Goal: Task Accomplishment & Management: Complete application form

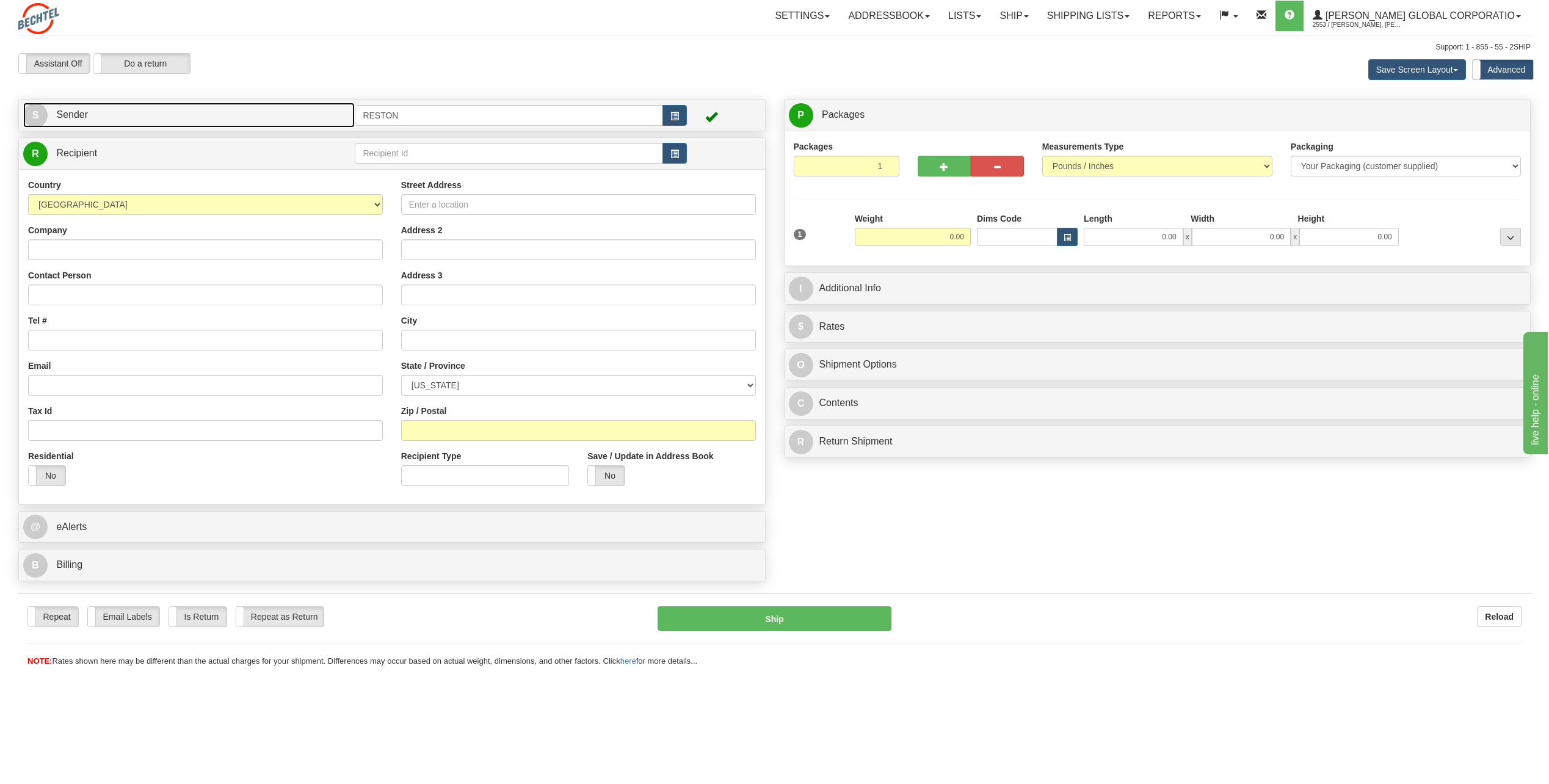
click at [234, 113] on link "S Sender" at bounding box center [189, 115] width 332 height 25
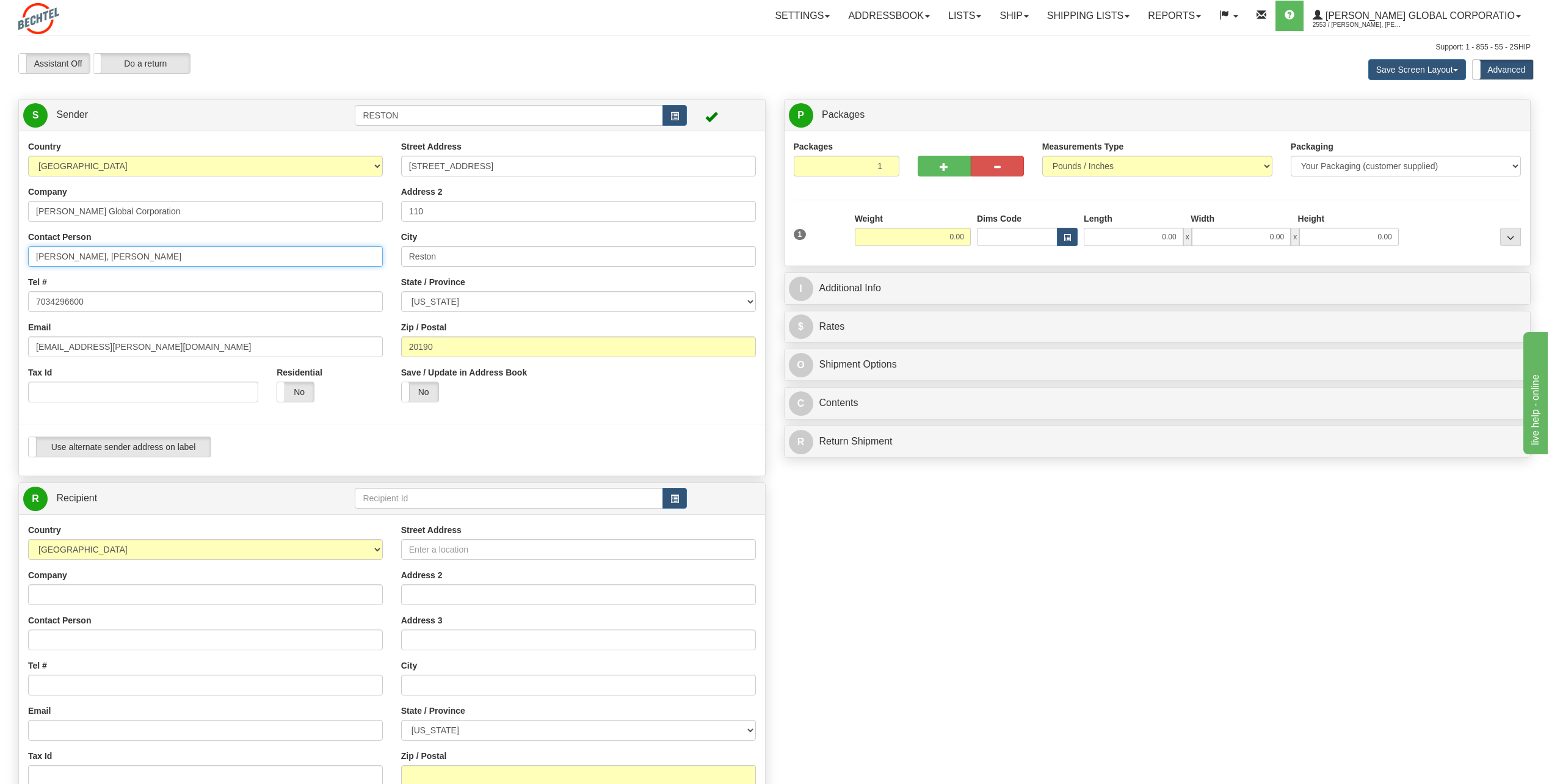
drag, startPoint x: 147, startPoint y: 258, endPoint x: 96, endPoint y: 277, distance: 54.4
click at [96, 276] on div "Country [GEOGRAPHIC_DATA] [GEOGRAPHIC_DATA] [GEOGRAPHIC_DATA] [GEOGRAPHIC_DATA]…" at bounding box center [205, 276] width 373 height 271
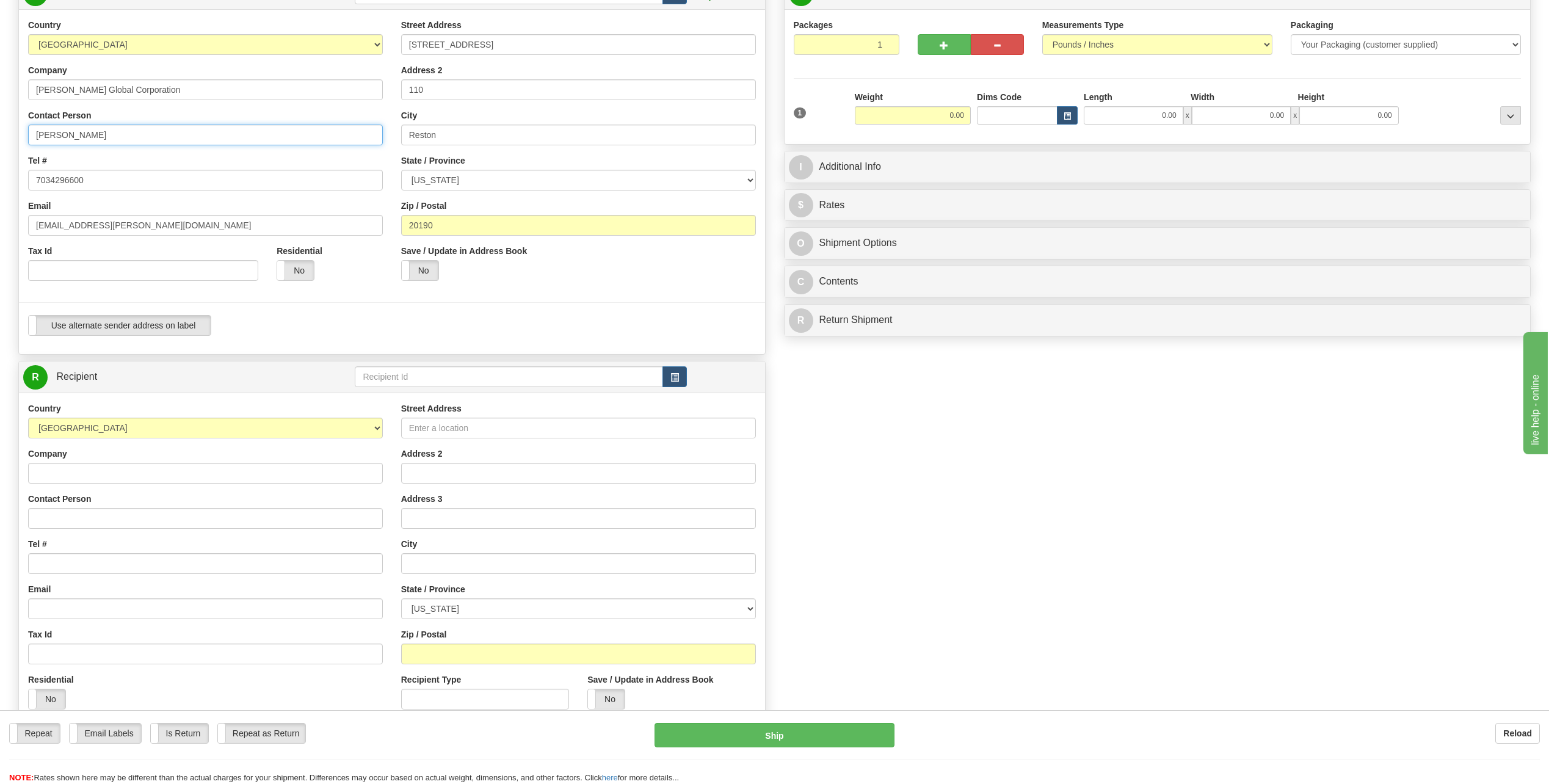
scroll to position [122, 0]
type input "[PERSON_NAME]"
click at [57, 524] on input "Contact Person" at bounding box center [205, 518] width 355 height 21
paste input "[PERSON_NAME]"
type input "[PERSON_NAME]"
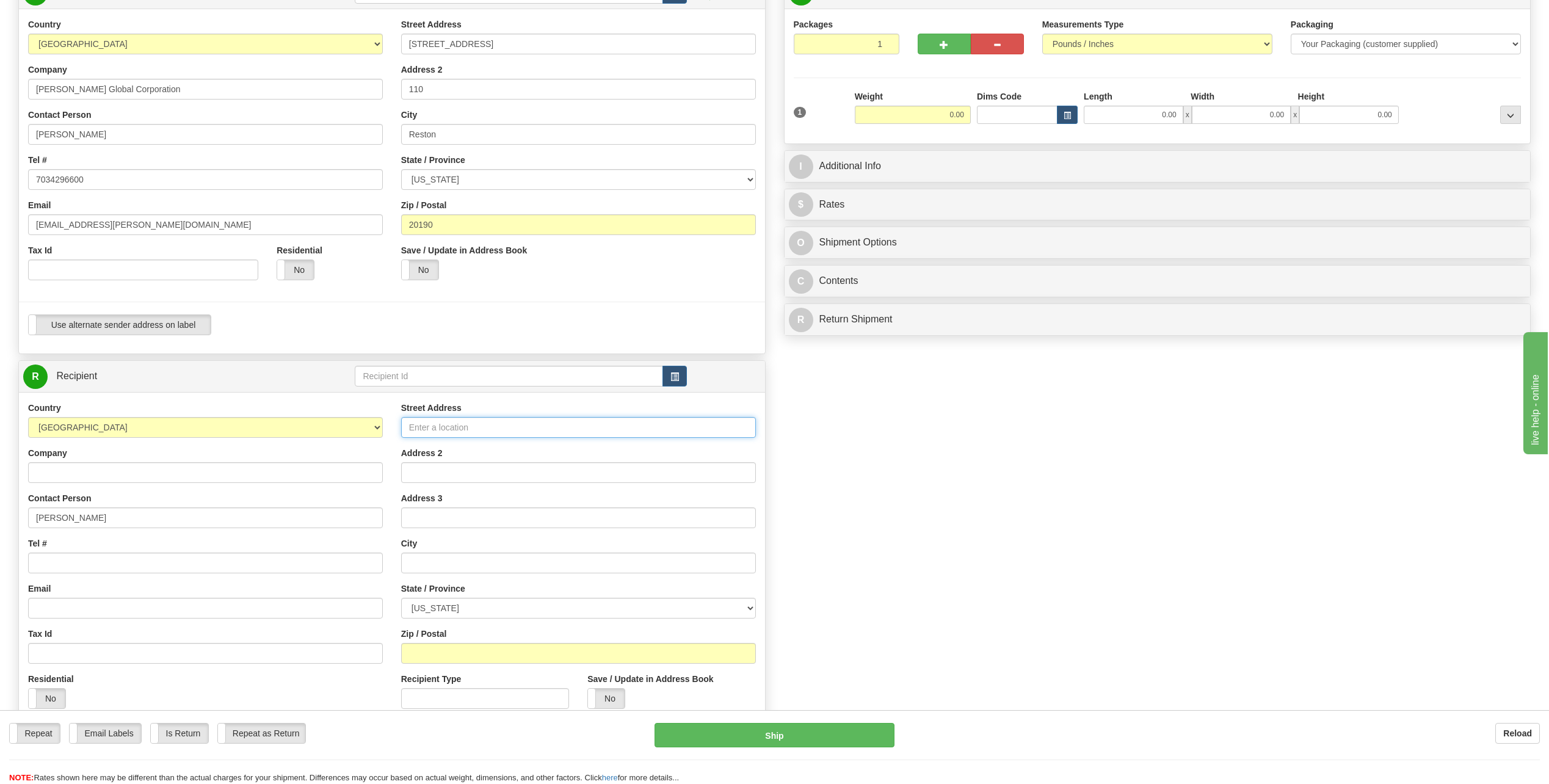
click at [532, 435] on input "Street Address" at bounding box center [579, 427] width 355 height 21
paste input "[STREET_ADDRESS][PERSON_NAME]"
type input "[STREET_ADDRESS][PERSON_NAME]"
click at [458, 556] on input "text" at bounding box center [579, 563] width 355 height 21
paste input "Richland"
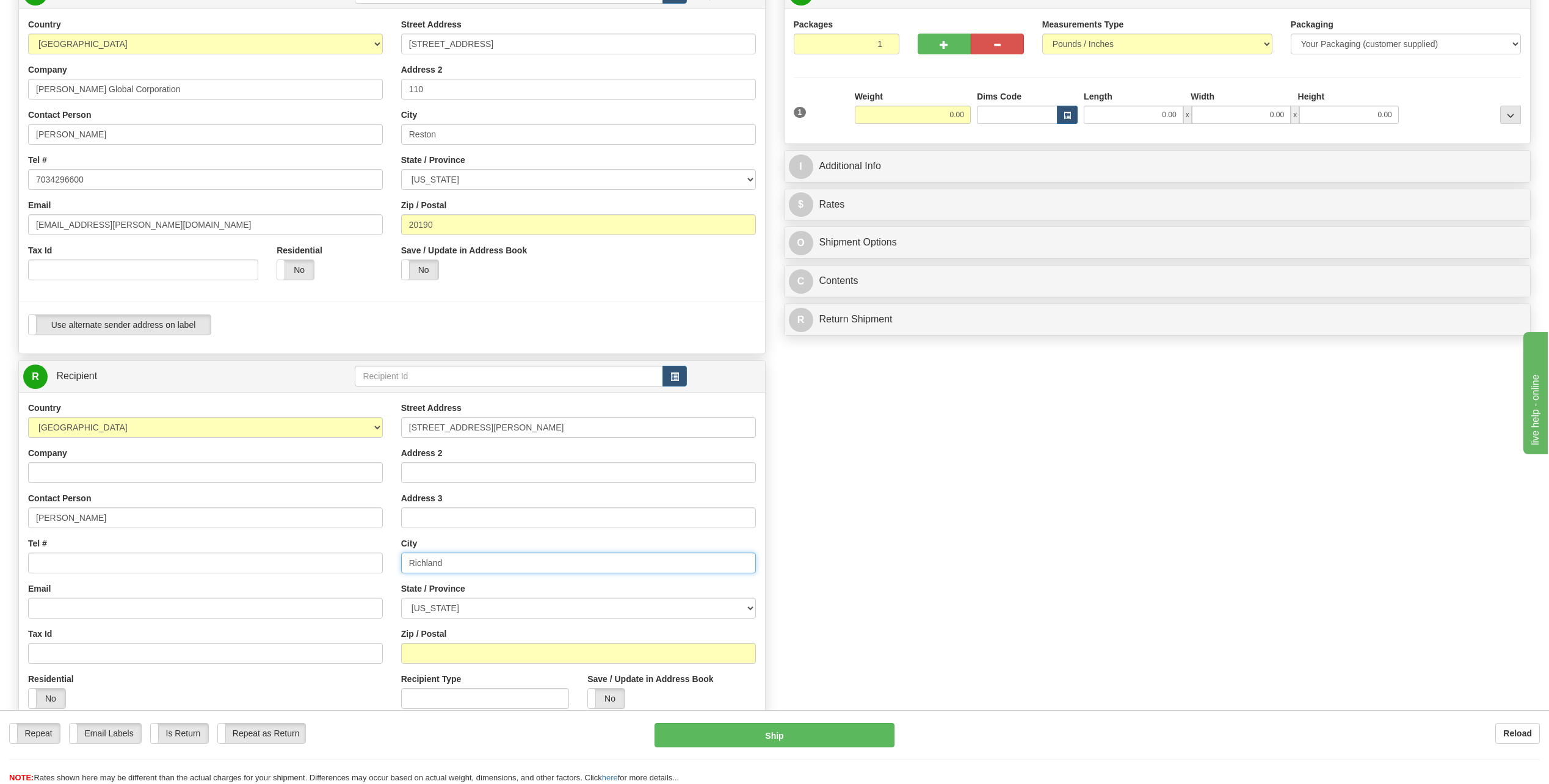
type input "Richland"
click at [459, 614] on select "[US_STATE] [US_STATE] [US_STATE] [US_STATE] Armed Forces America Armed Forces E…" at bounding box center [579, 609] width 355 height 21
select select "WA"
click at [402, 598] on select "[US_STATE] [US_STATE] [US_STATE] [US_STATE] Armed Forces America Armed Forces E…" at bounding box center [579, 609] width 355 height 21
click at [425, 640] on div "Zip / Postal" at bounding box center [579, 646] width 355 height 36
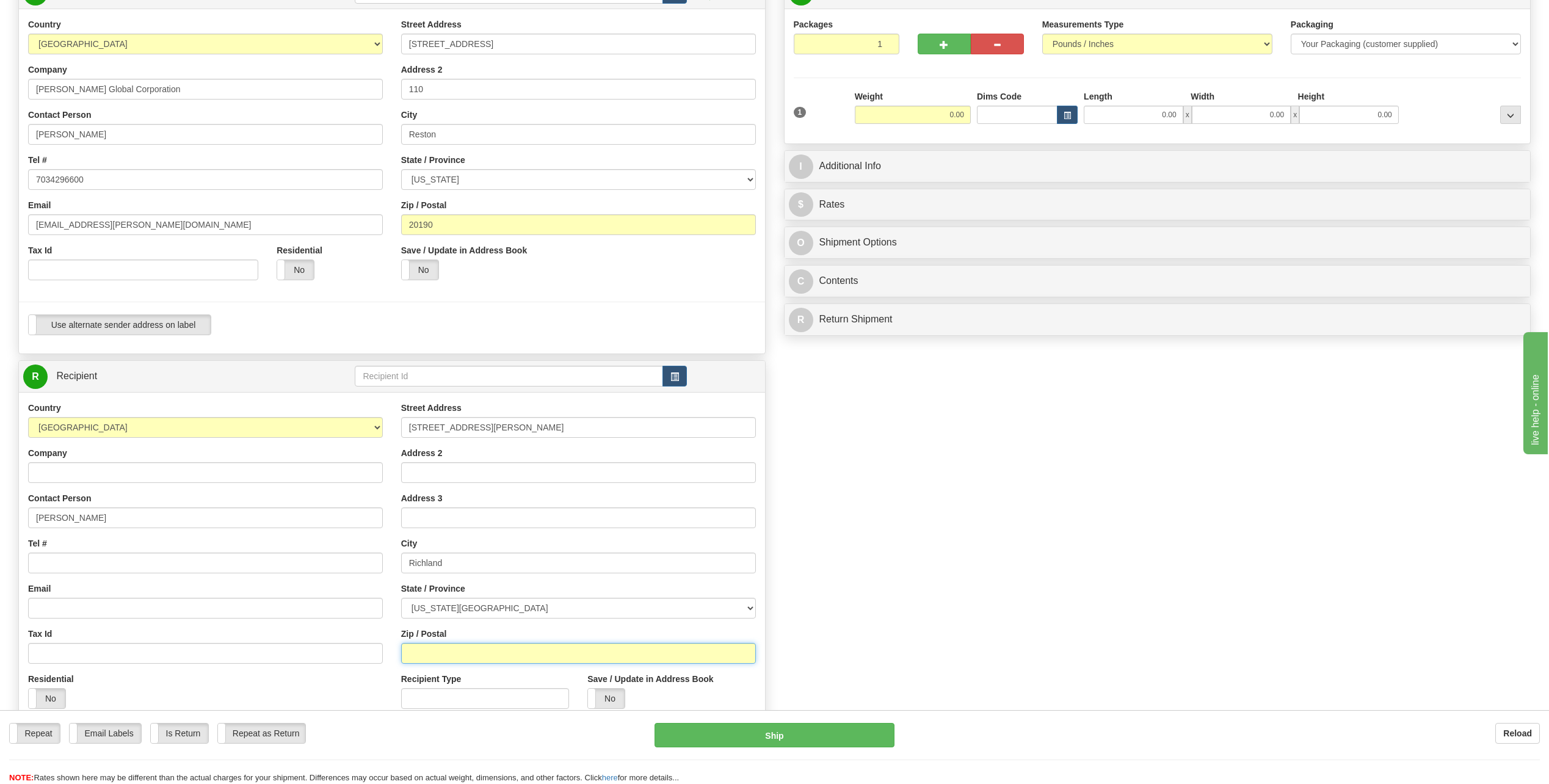
click at [423, 650] on input "Zip / Postal" at bounding box center [579, 653] width 355 height 21
paste input "99354"
type input "99354"
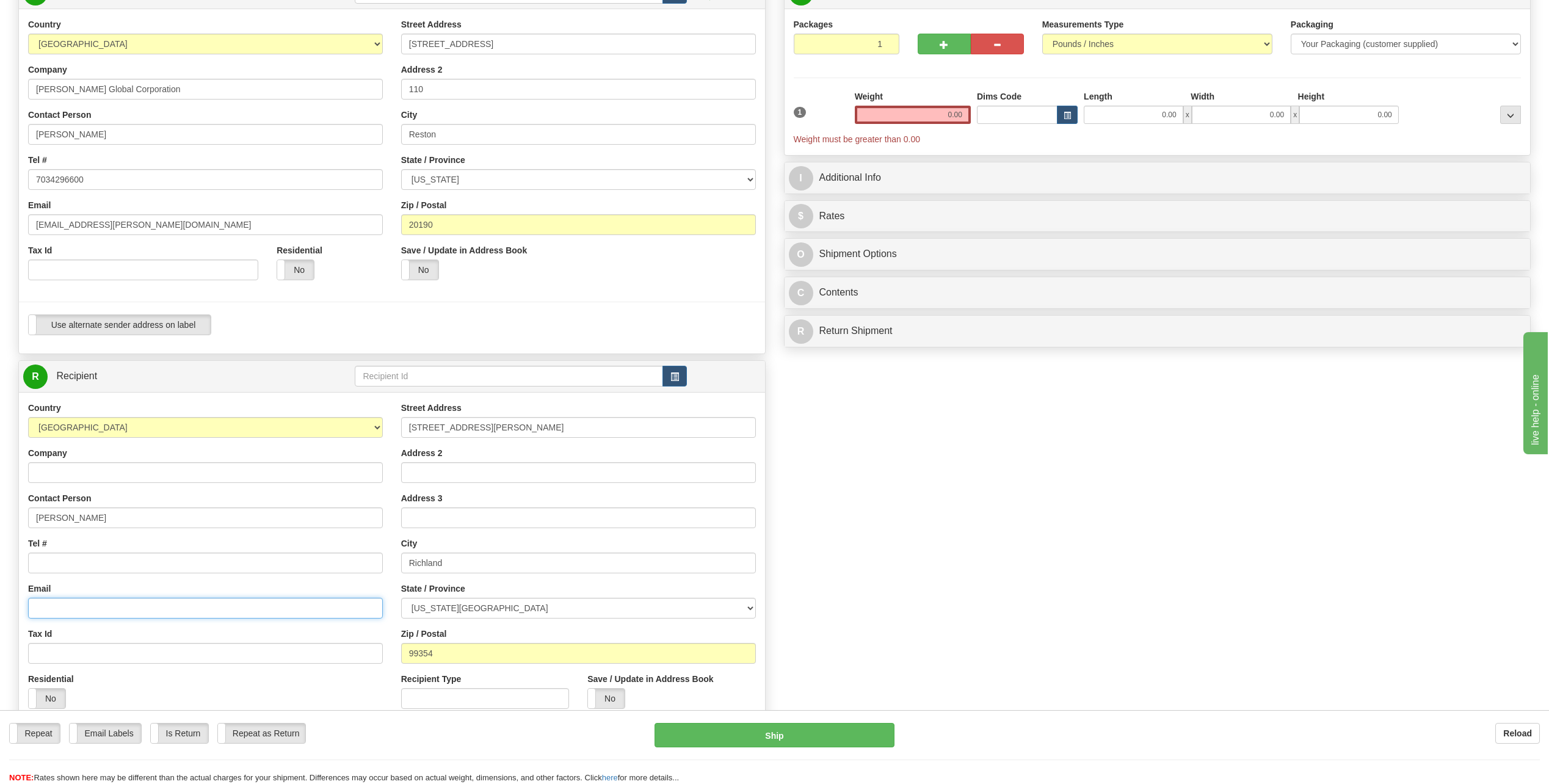
click at [79, 611] on input "Email" at bounding box center [205, 609] width 355 height 21
paste input "wbkieffe@[PERSON_NAME].u"
type input "[EMAIL_ADDRESS][PERSON_NAME][DOMAIN_NAME]"
click at [210, 569] on input "Tel #" at bounding box center [205, 563] width 355 height 21
paste input "1 5098272914"
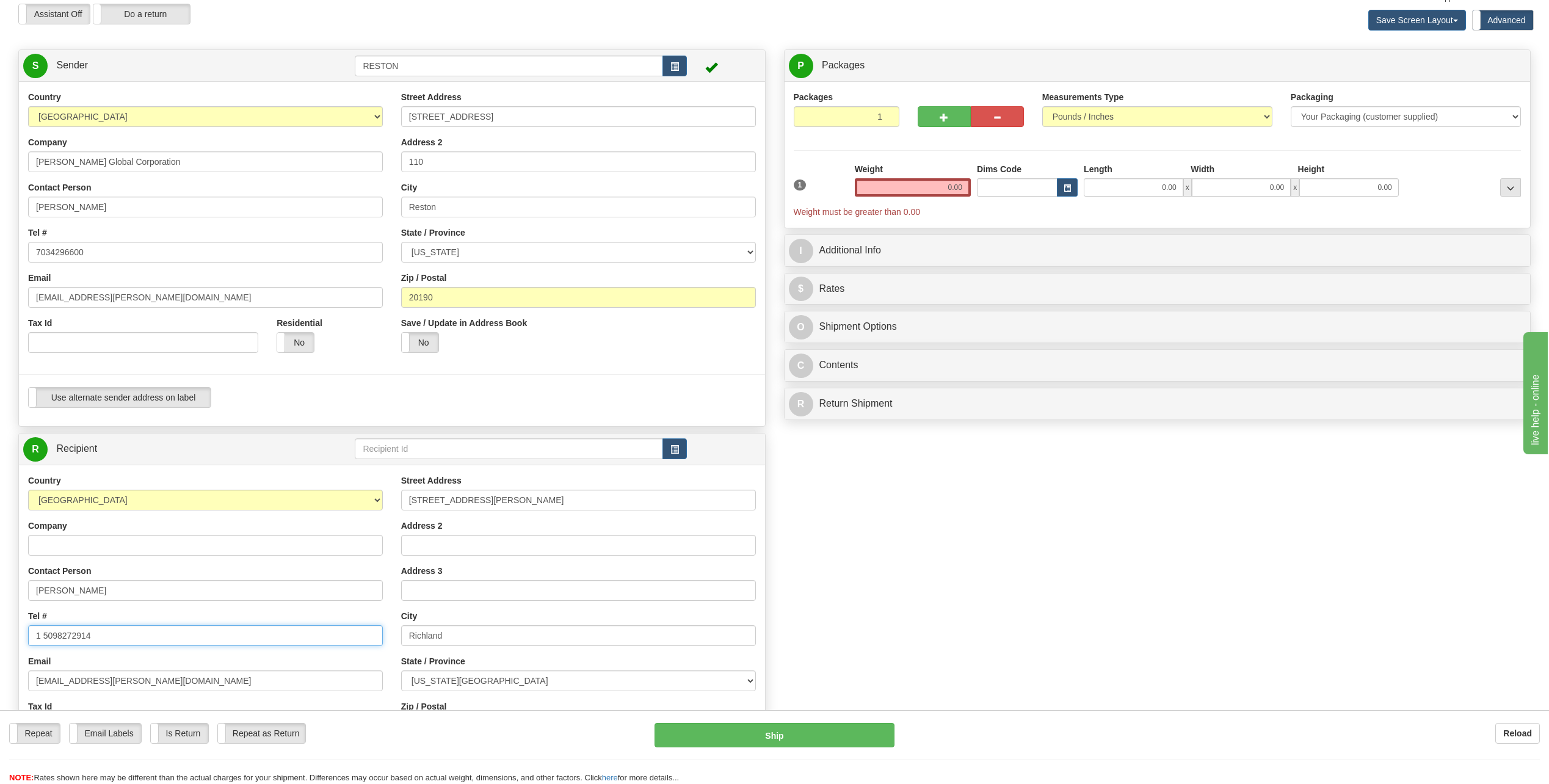
scroll to position [0, 0]
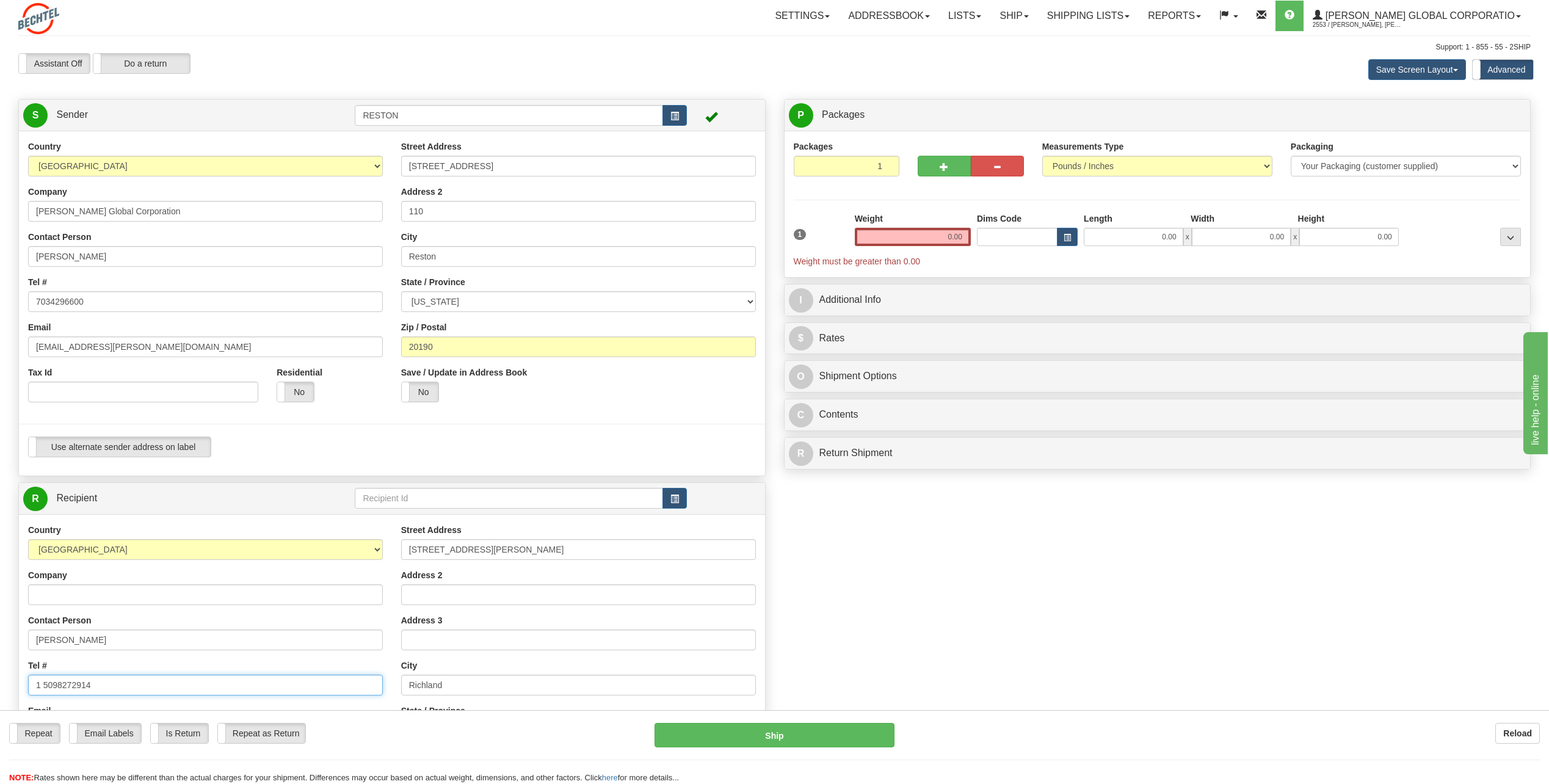
type input "1 5098272914"
click at [924, 241] on input "0.00" at bounding box center [913, 237] width 116 height 18
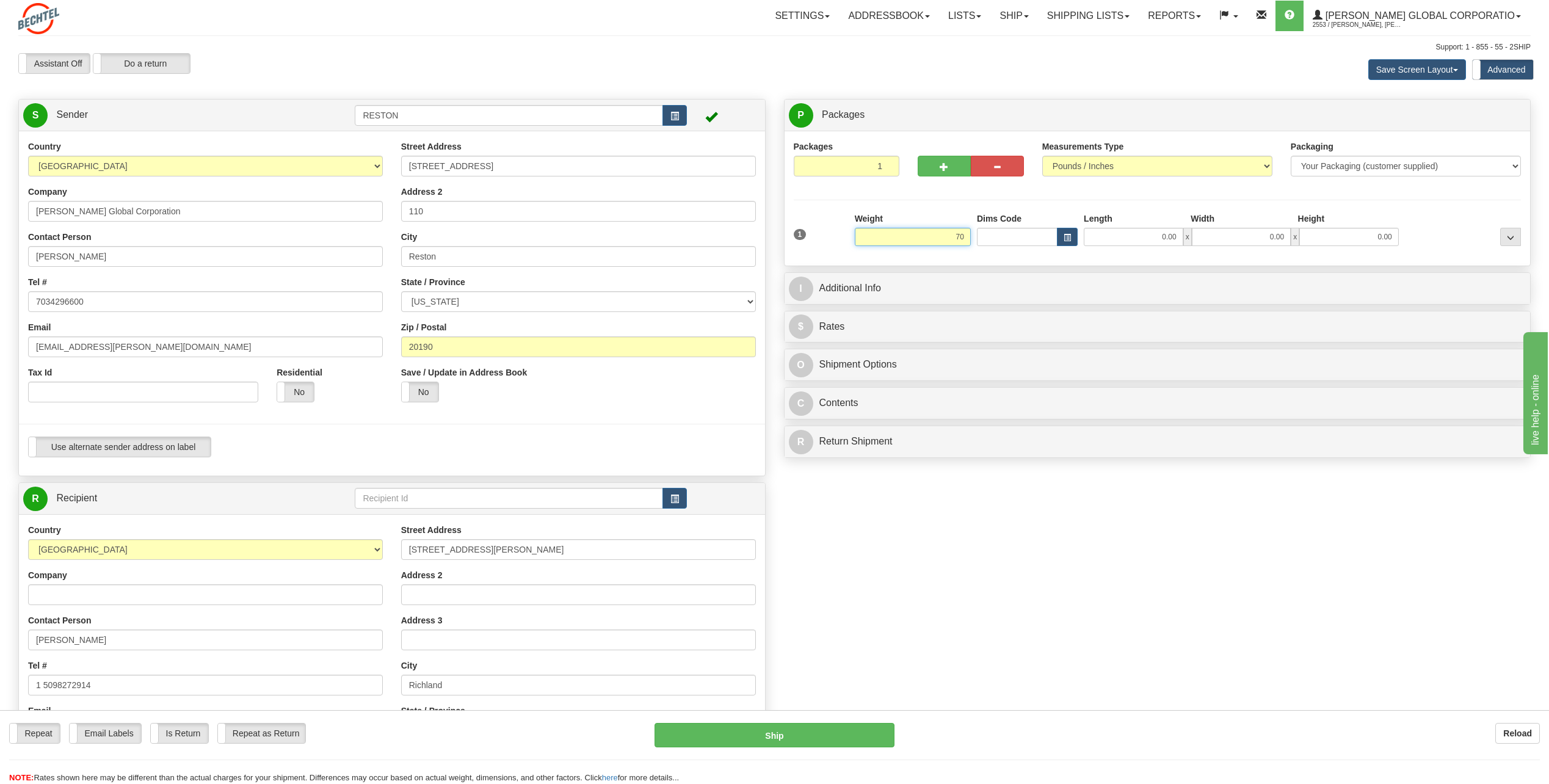
type input "7"
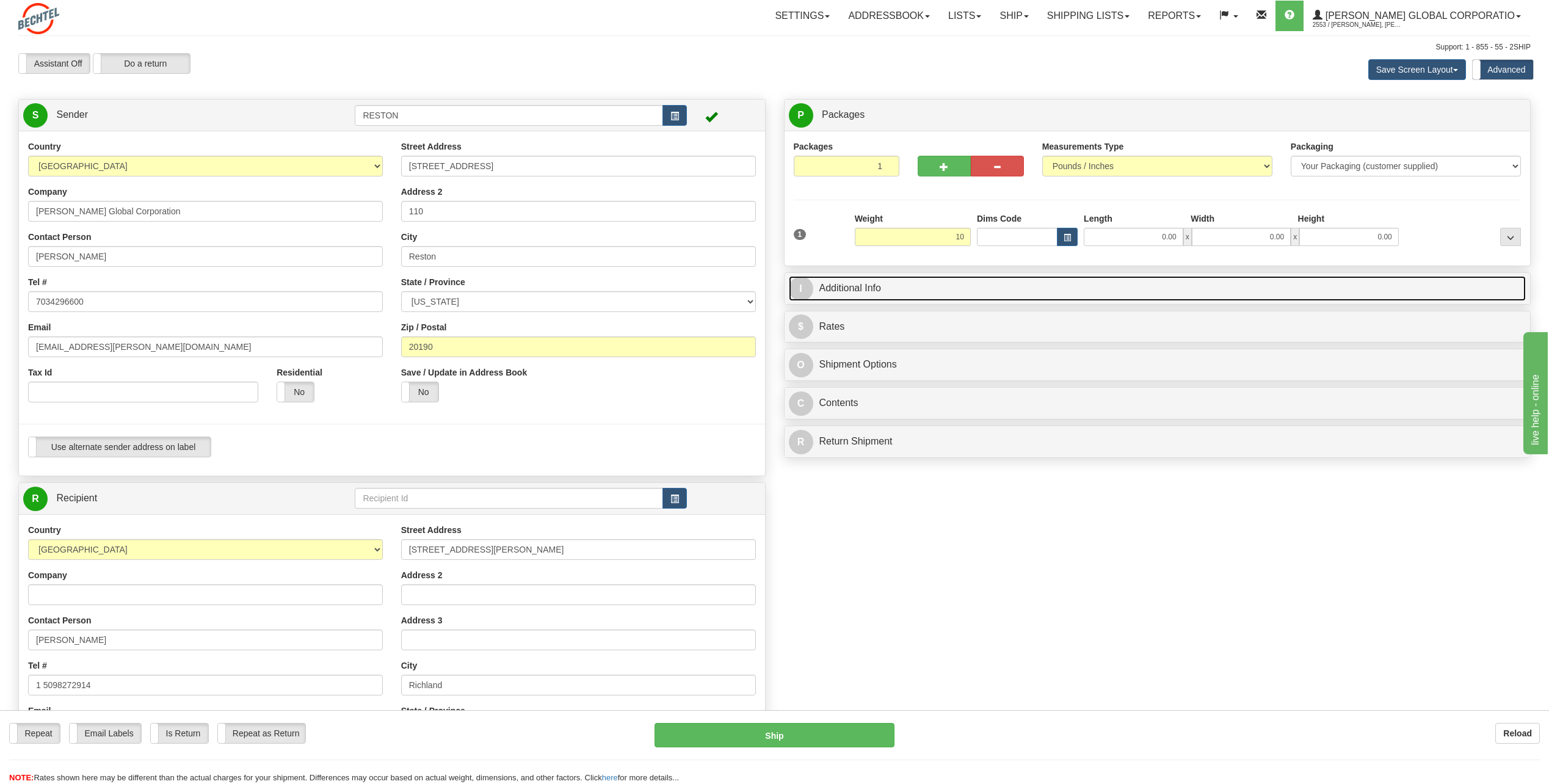
type input "10.00"
click at [986, 278] on link "I Additional Info" at bounding box center [1157, 288] width 737 height 25
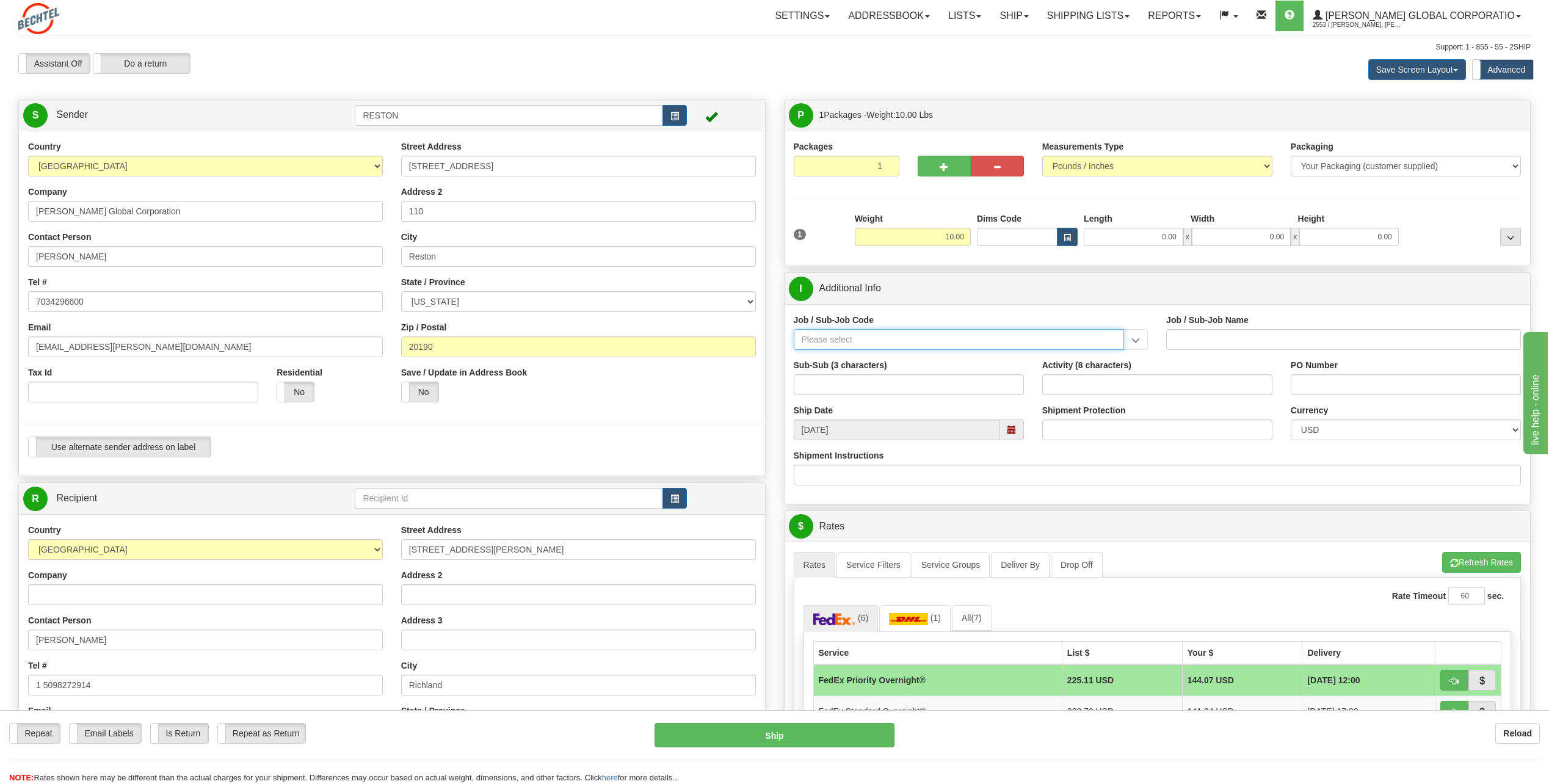
click at [857, 341] on input "Job / Sub-Job Code" at bounding box center [959, 340] width 331 height 21
paste input "50157"
click at [892, 354] on div "50157-050" at bounding box center [956, 359] width 319 height 13
type input "50157-050"
type input "NUCLEAR POWER QC/CONSTR. - VARIOUS"
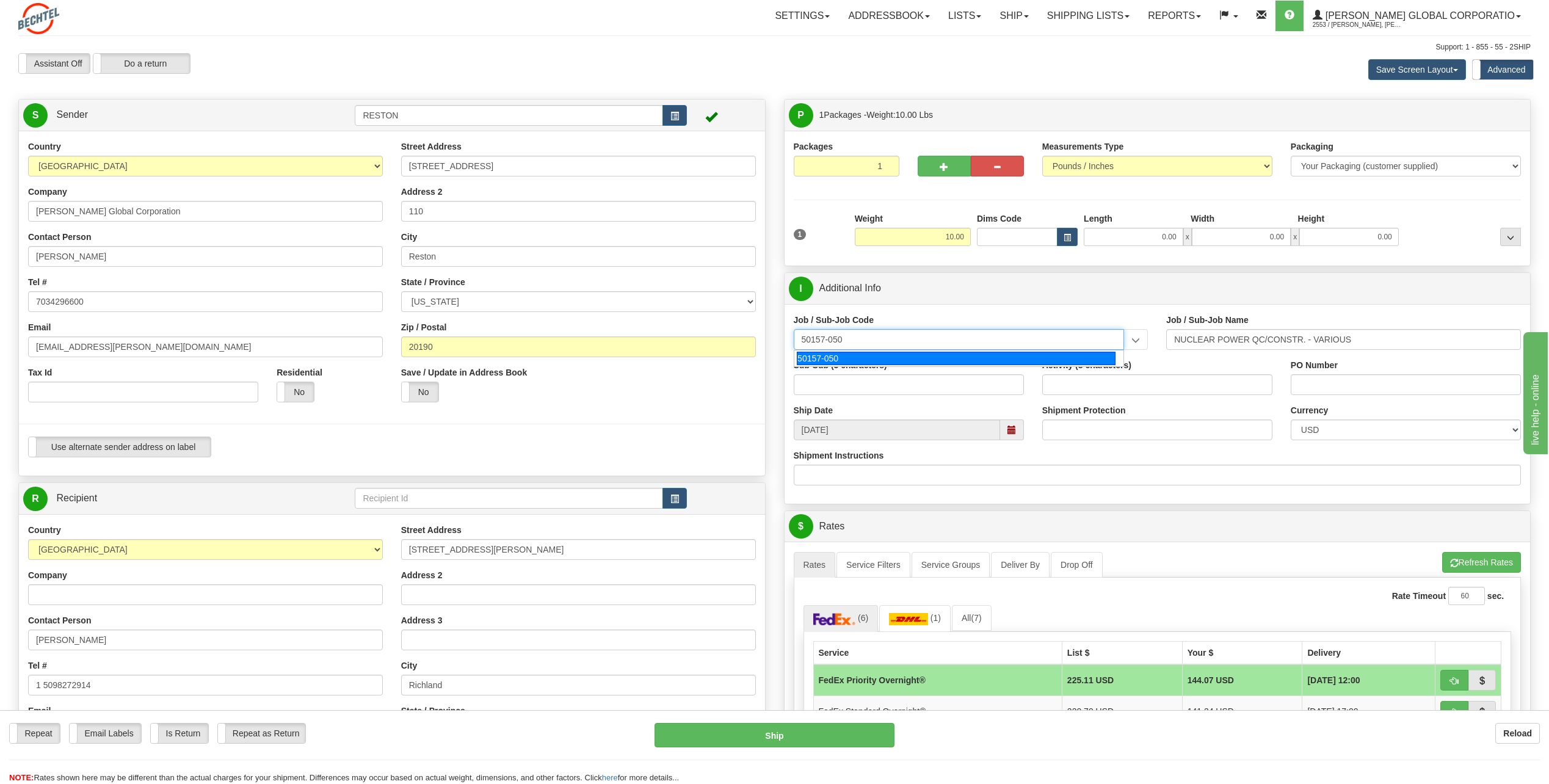
type input "50157-050"
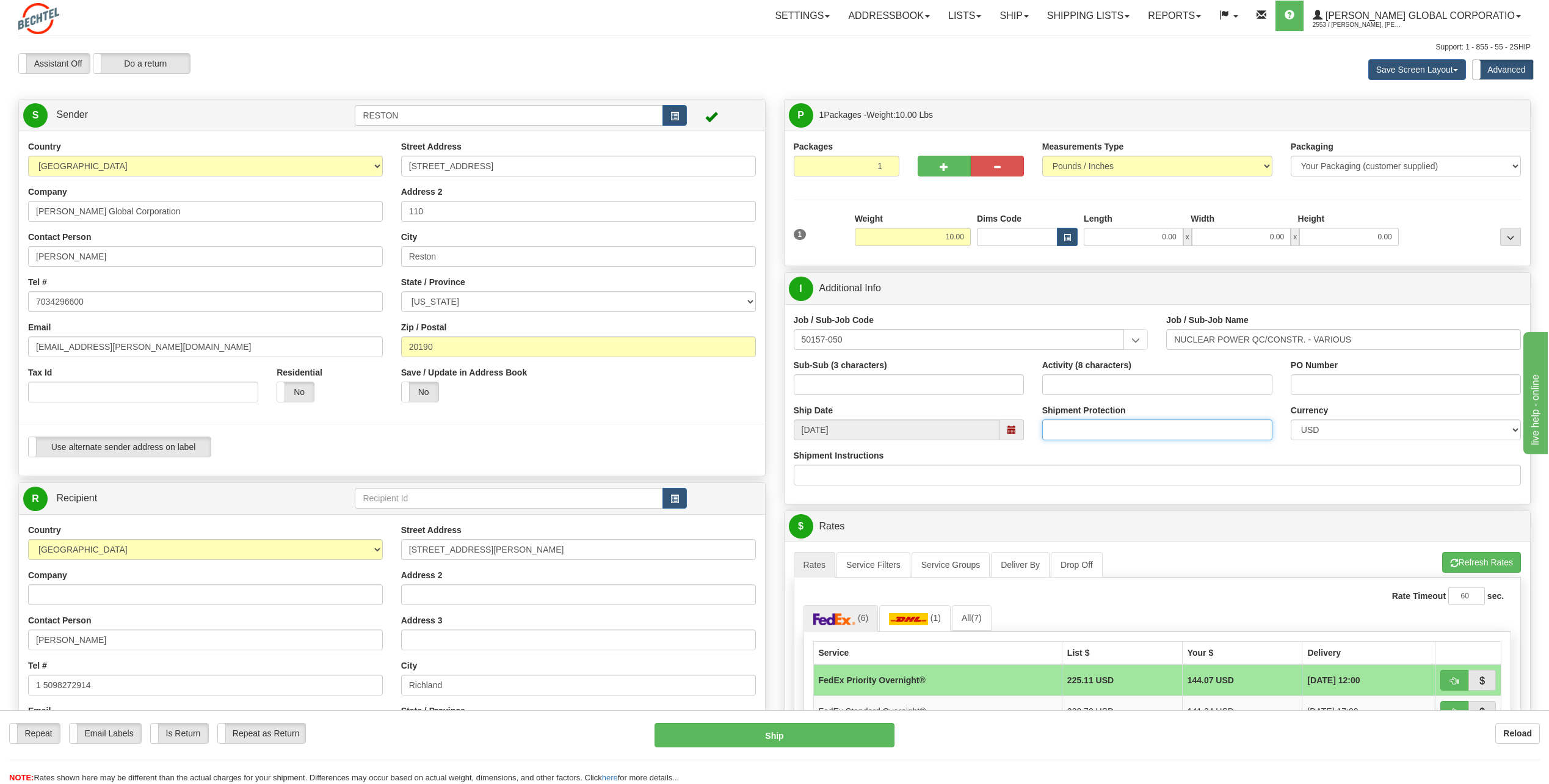
click at [1116, 437] on input "Shipment Protection" at bounding box center [1157, 430] width 230 height 21
type input "8"
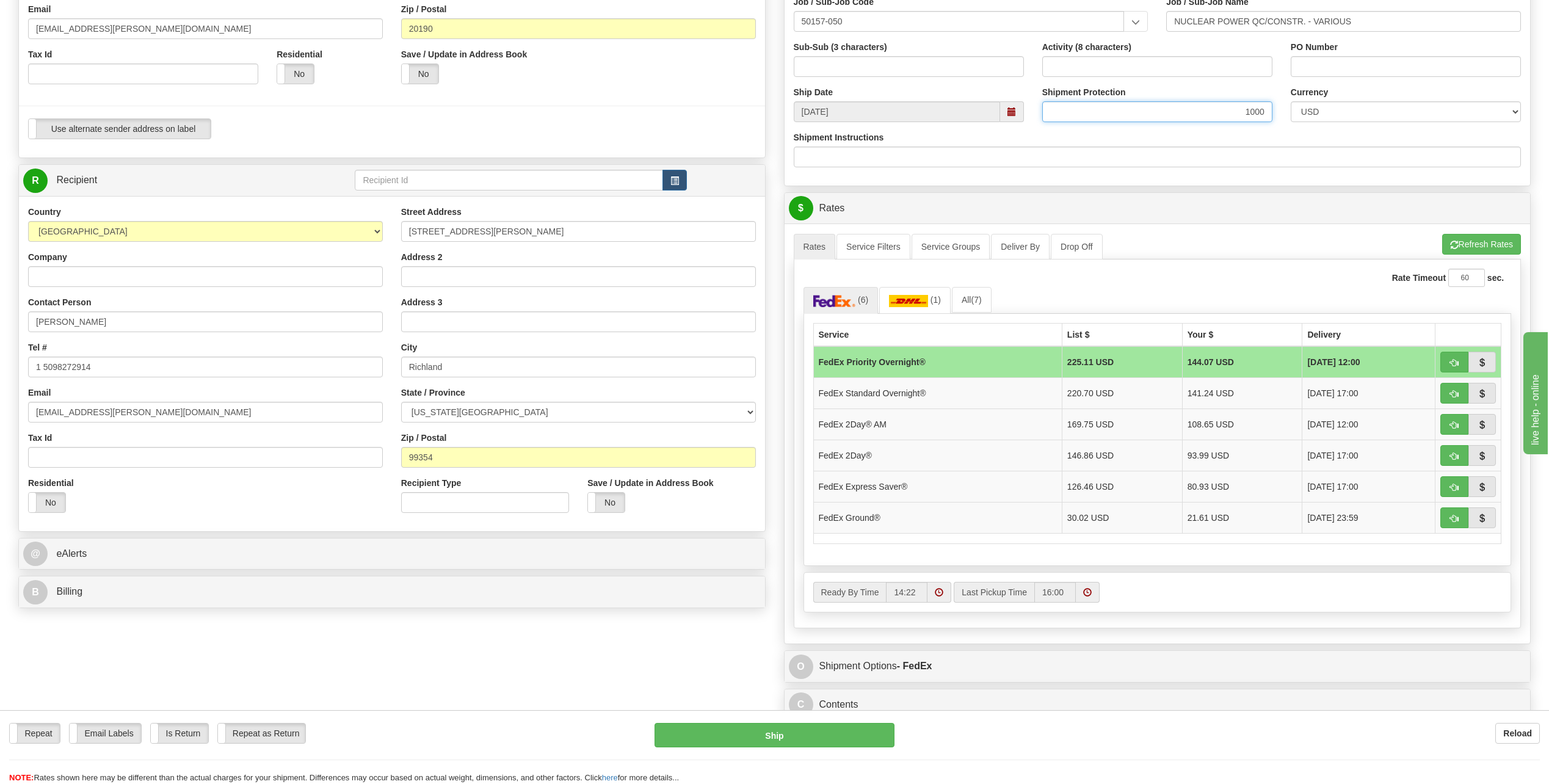
scroll to position [366, 0]
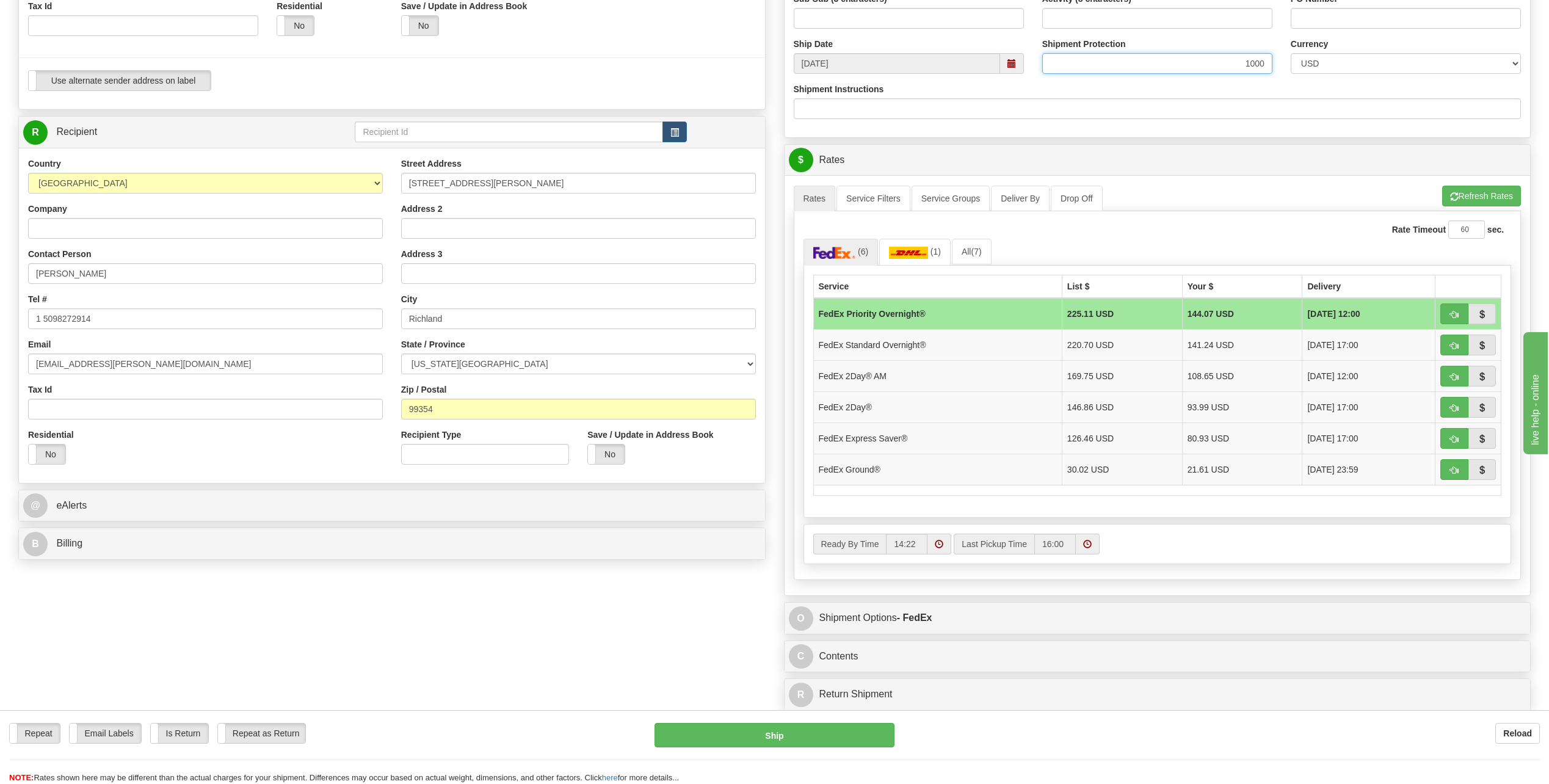
type input "1000"
click at [1450, 313] on span "button" at bounding box center [1454, 315] width 9 height 8
type input "01"
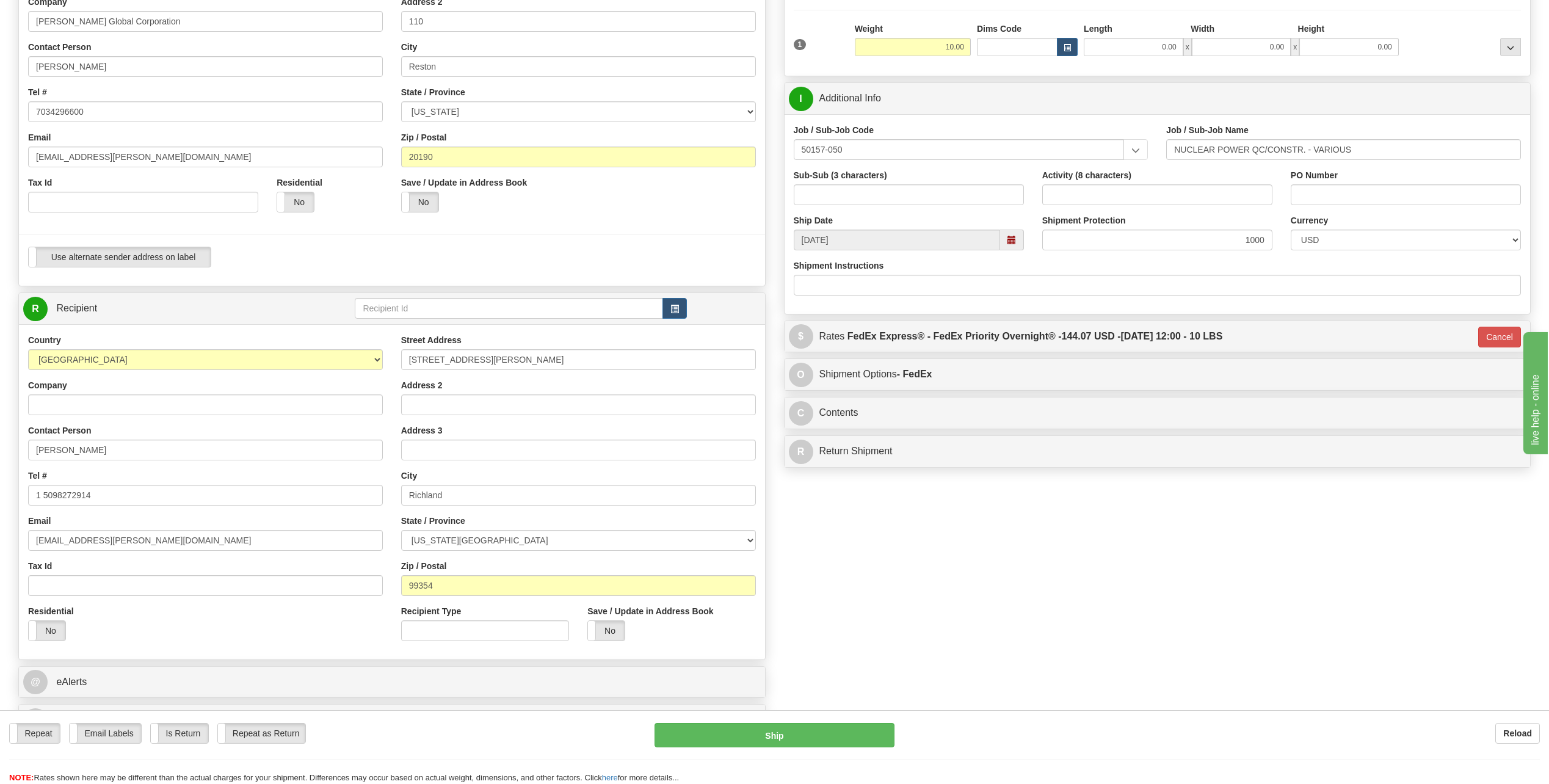
scroll to position [183, 0]
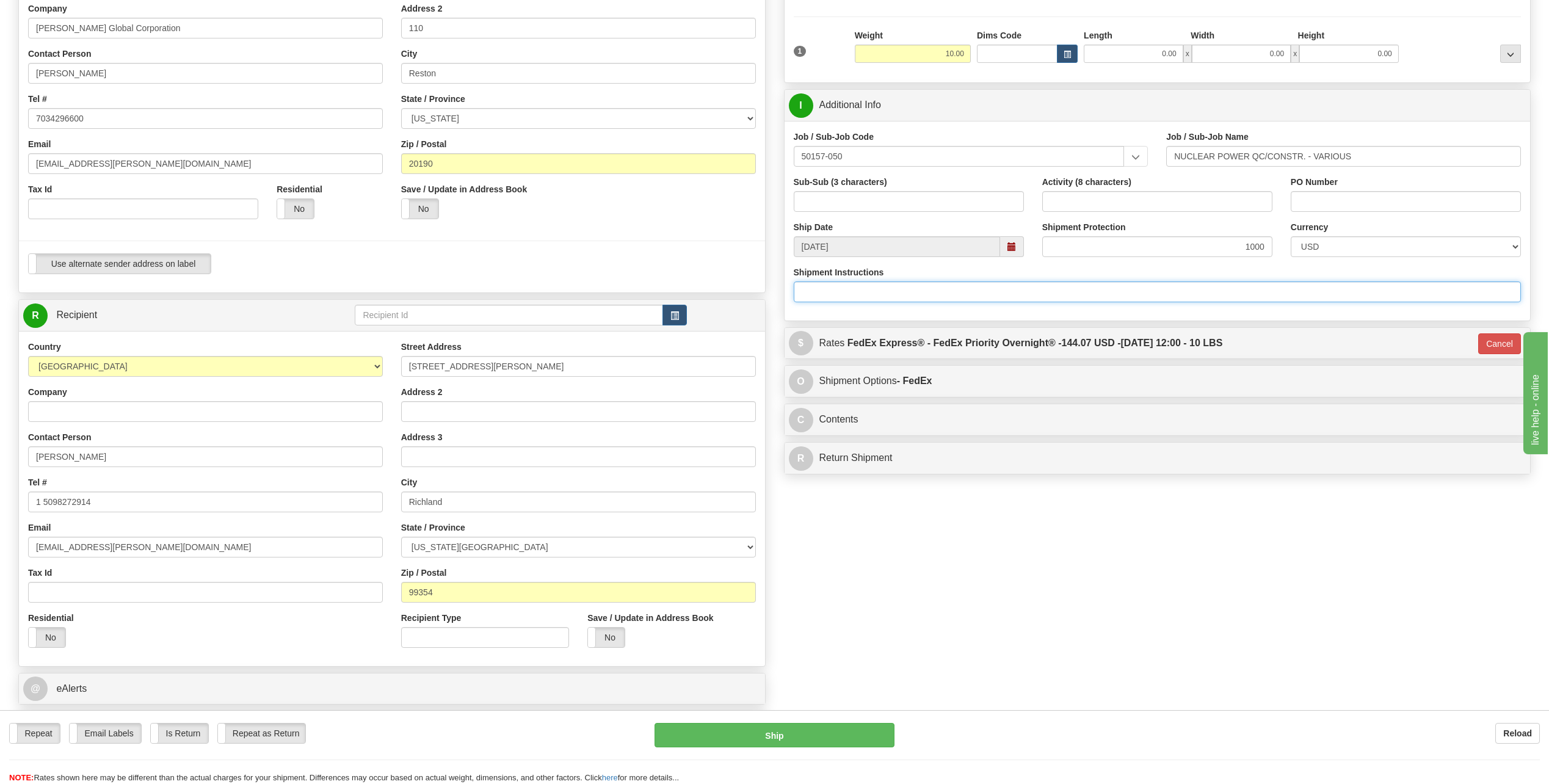
click at [916, 289] on input "Shipment Instructions" at bounding box center [1157, 292] width 728 height 21
type input "fragile handle with care"
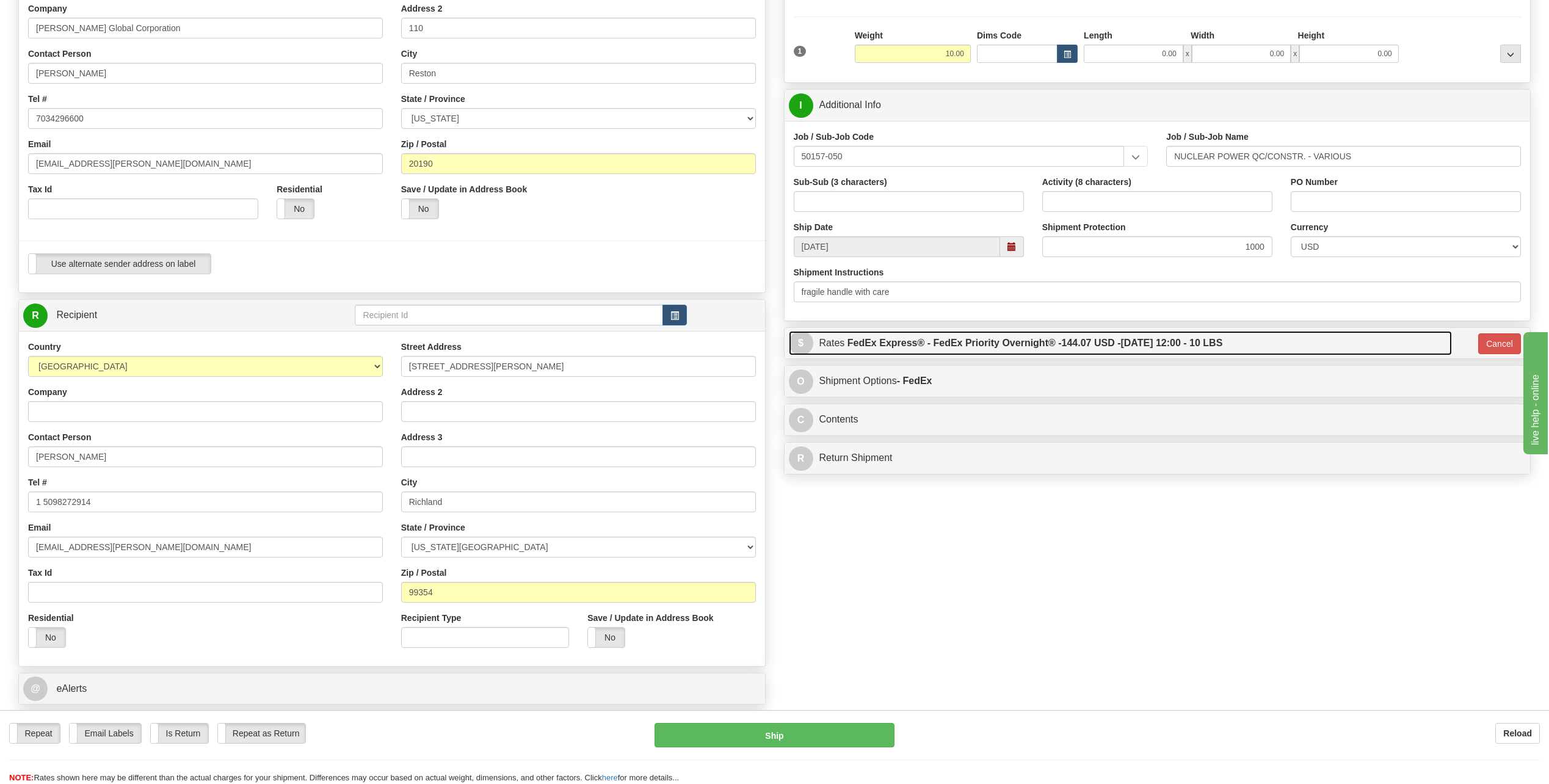
click at [943, 347] on label "FedEx Express® - FedEx Priority Overnight® - 144.07 USD - [DATE] 12:00 - 10 LBS" at bounding box center [1036, 343] width 376 height 25
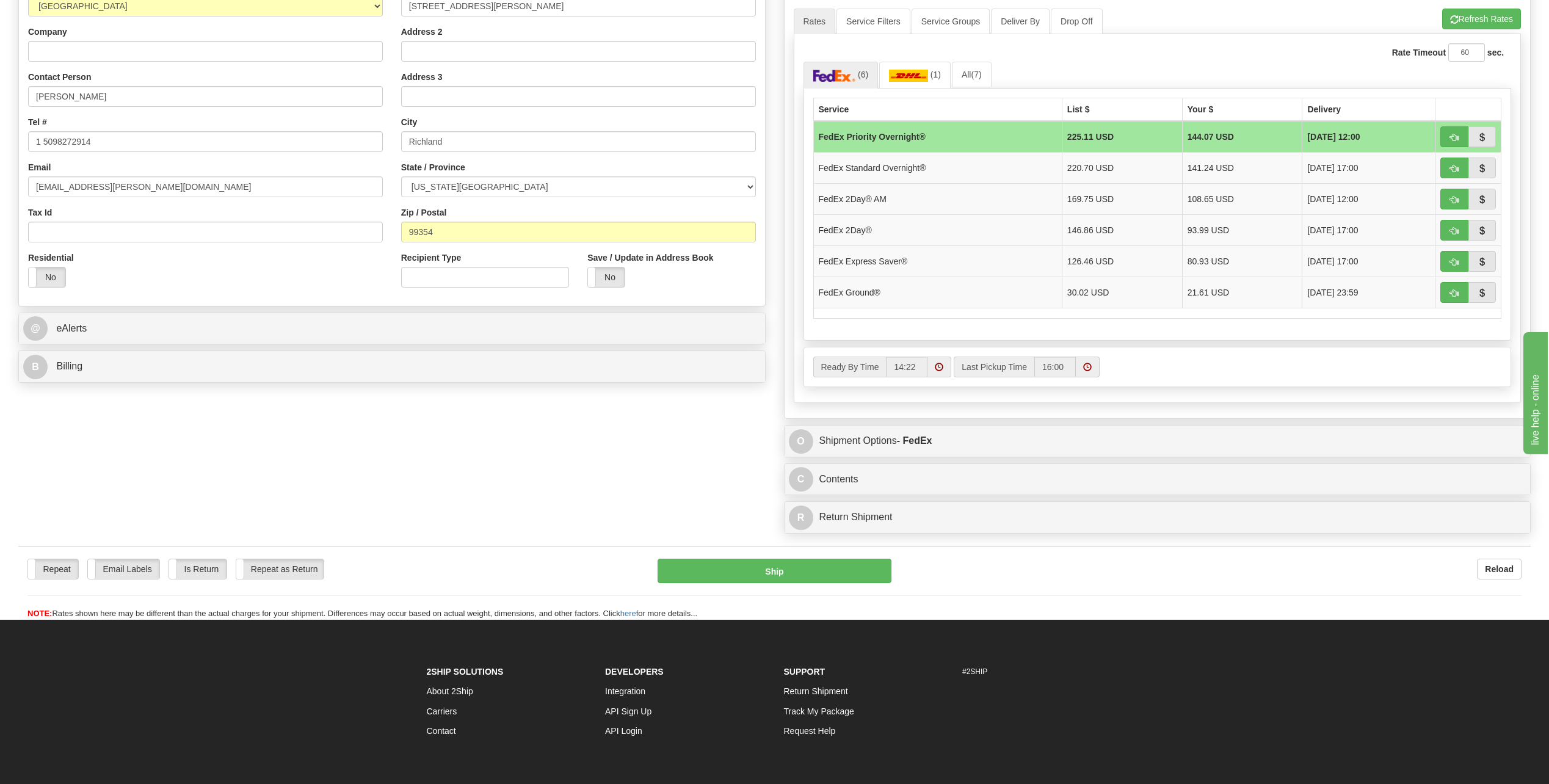
scroll to position [549, 0]
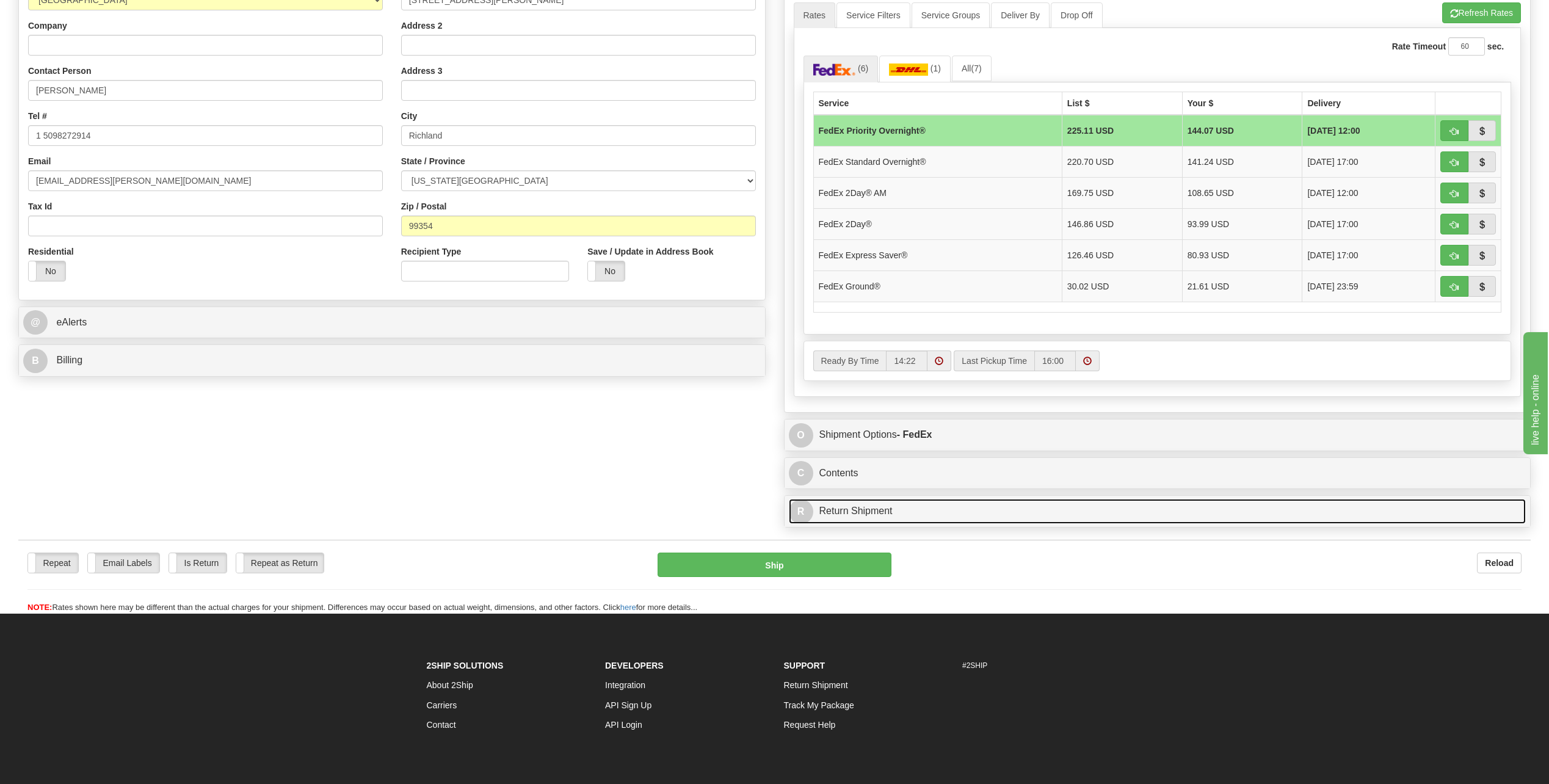
click at [862, 505] on link "R Return Shipment" at bounding box center [1157, 511] width 737 height 25
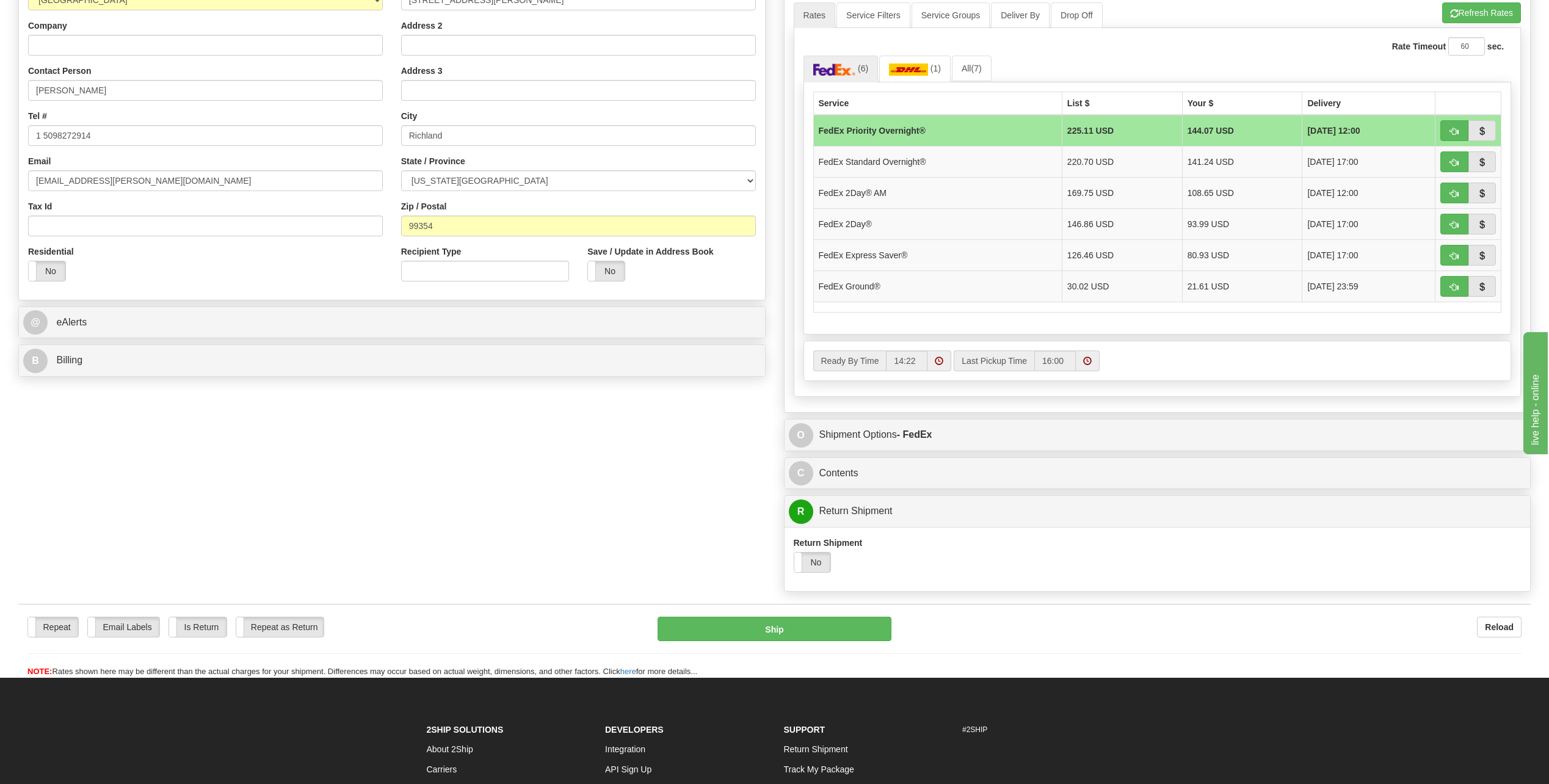
click at [816, 558] on label "No" at bounding box center [813, 562] width 36 height 19
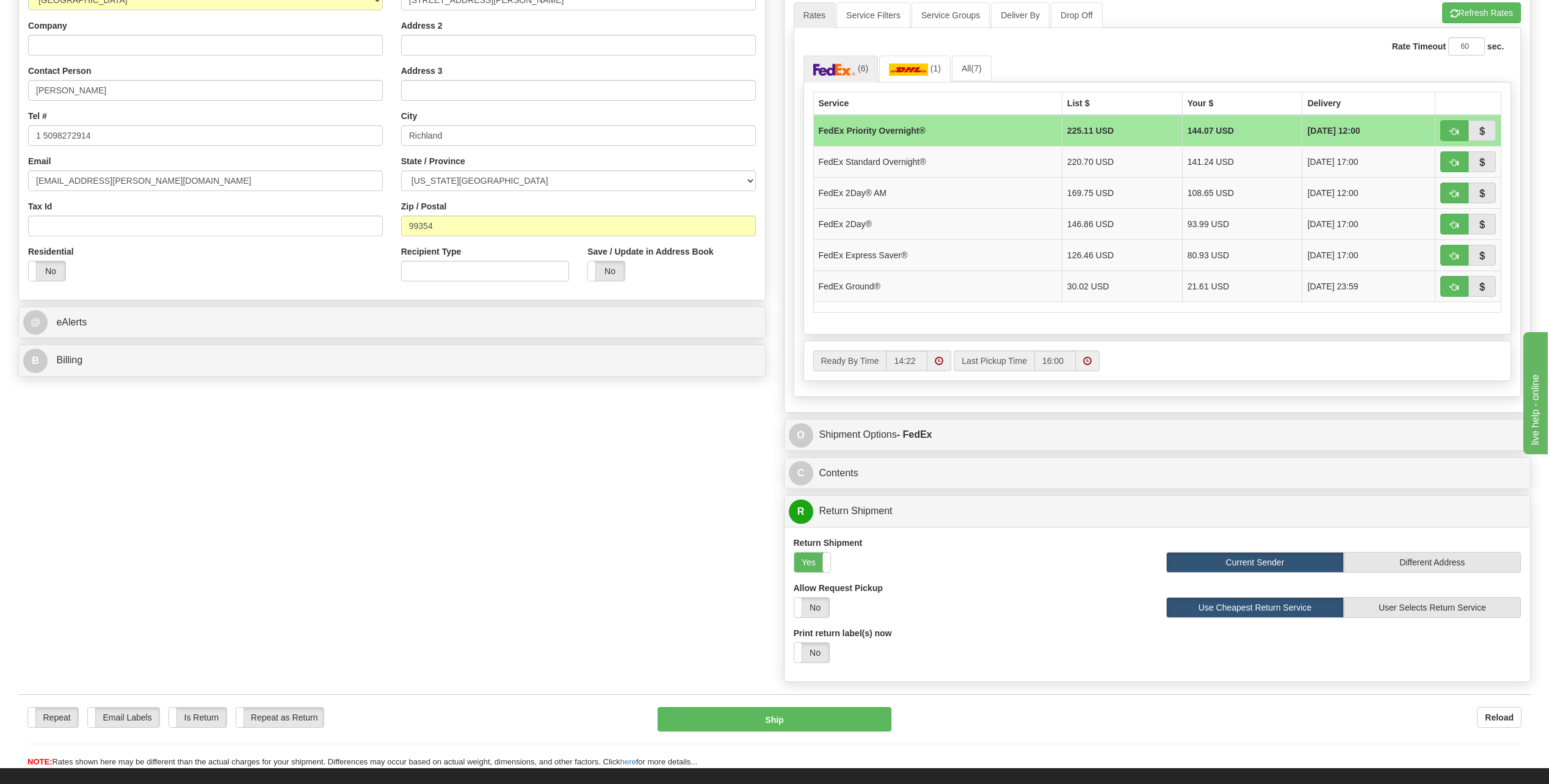
click at [819, 651] on label "No" at bounding box center [812, 652] width 34 height 19
select select "1"
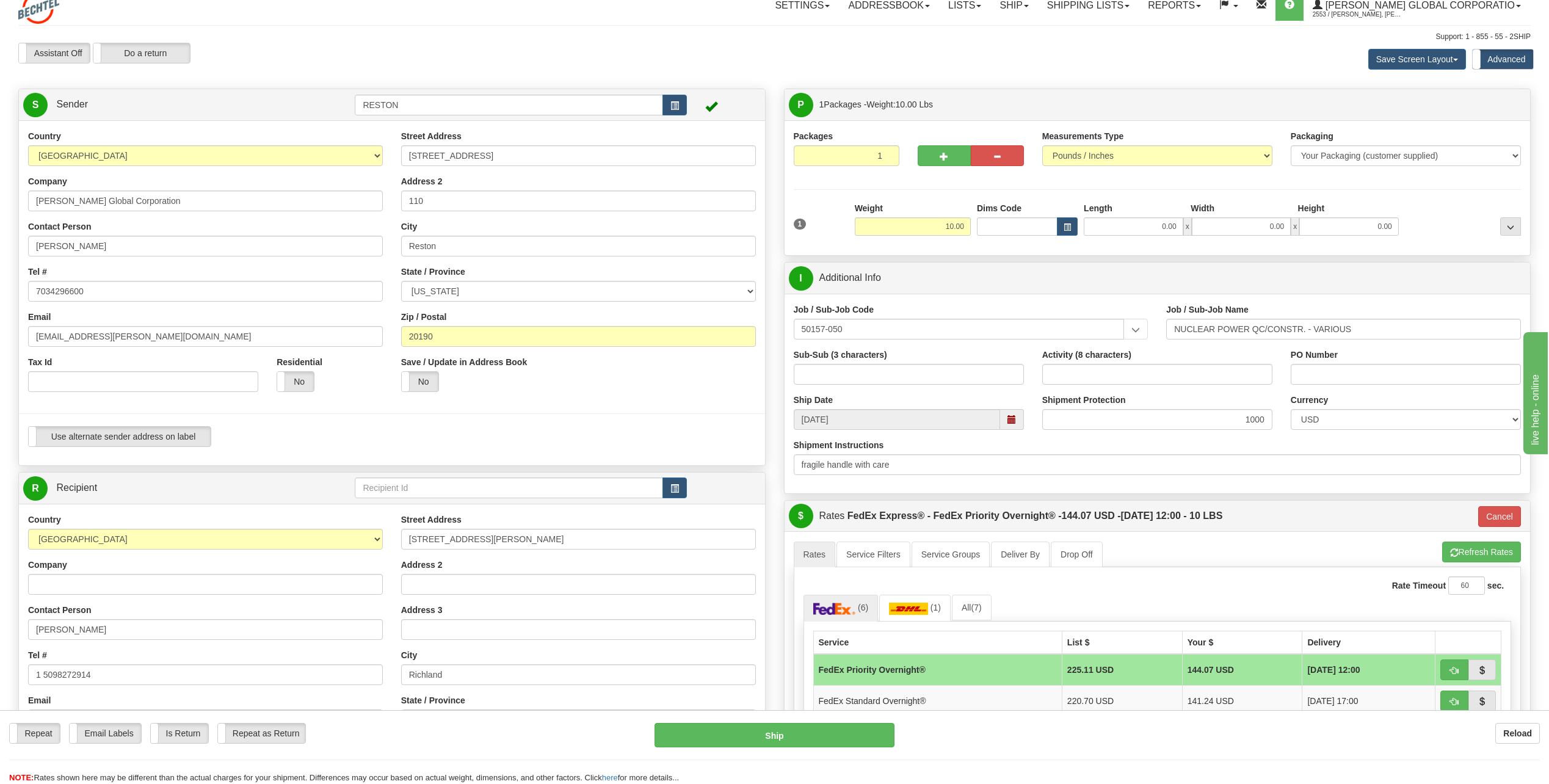
scroll to position [0, 0]
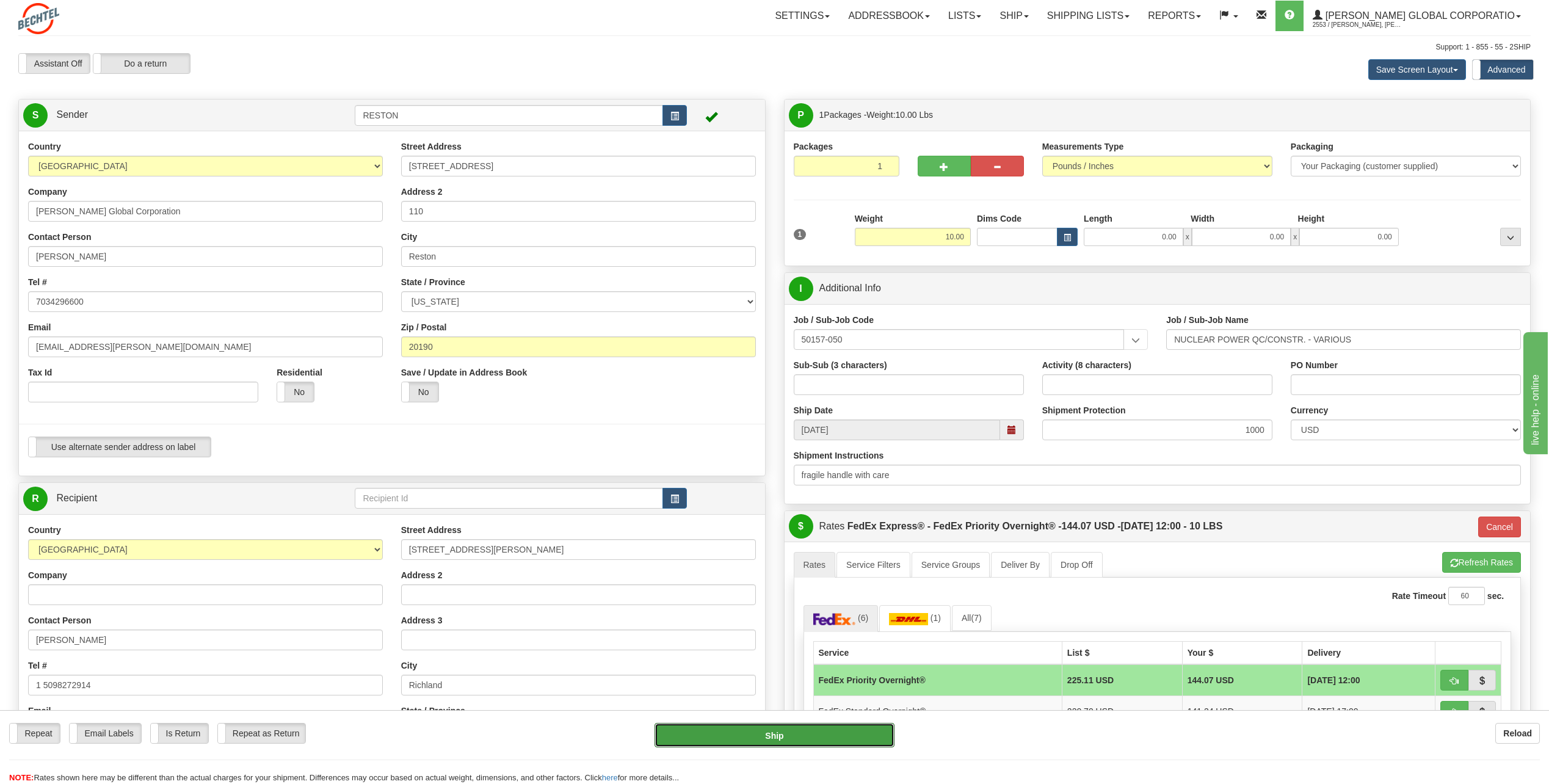
click at [842, 743] on button "Ship" at bounding box center [774, 735] width 240 height 25
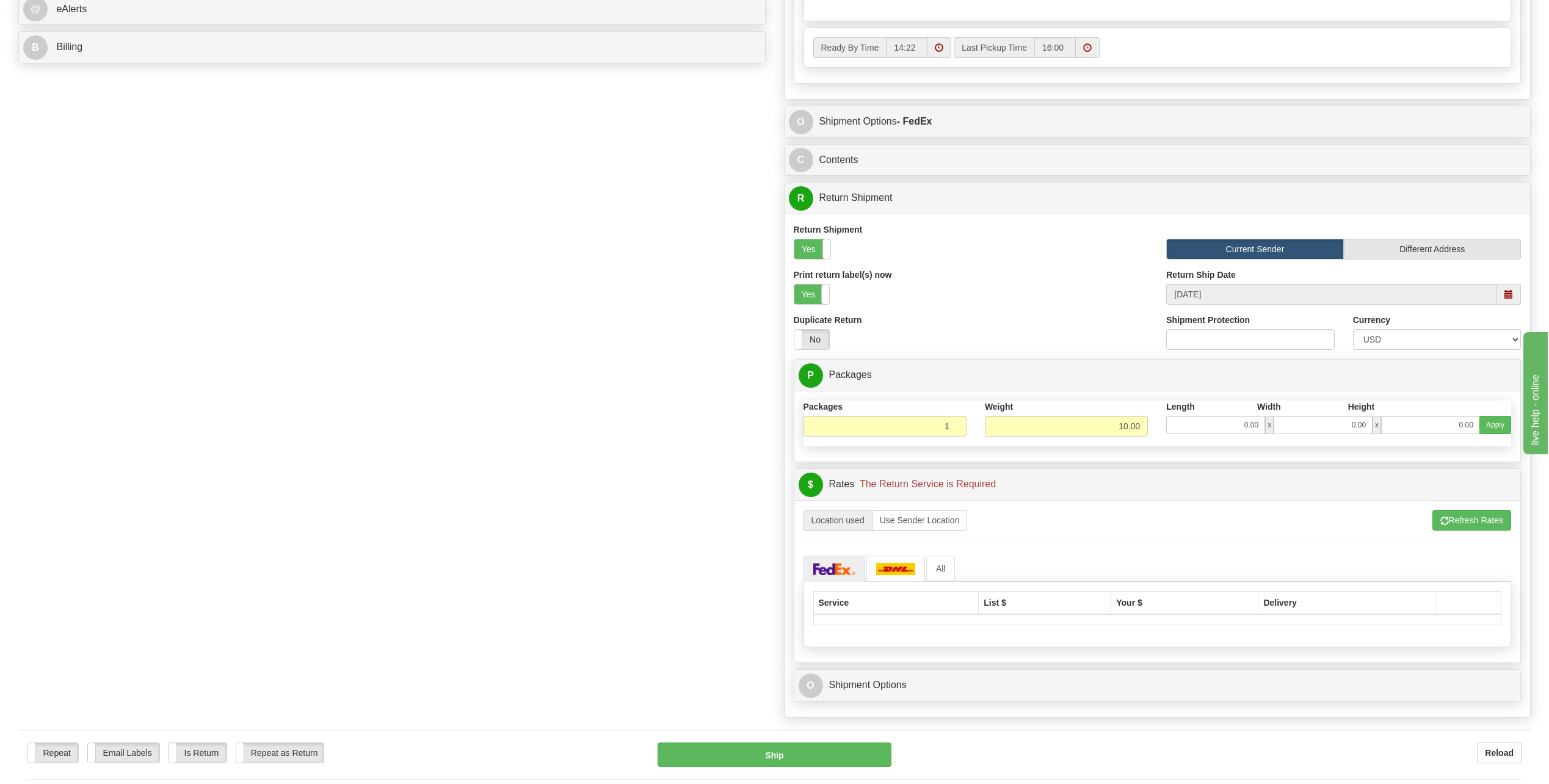
scroll to position [977, 0]
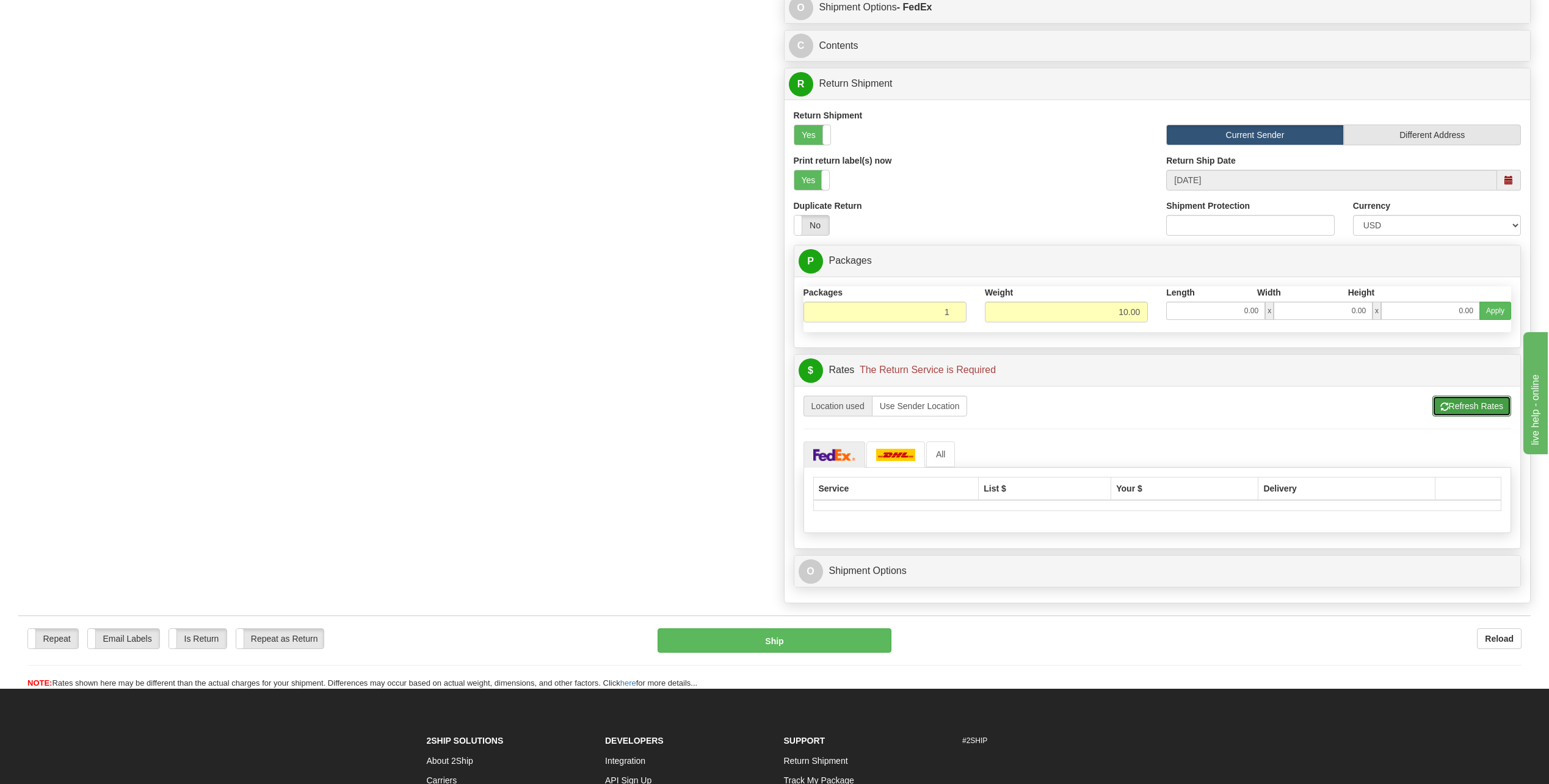
click at [1472, 403] on button "Refresh Rates" at bounding box center [1472, 406] width 79 height 21
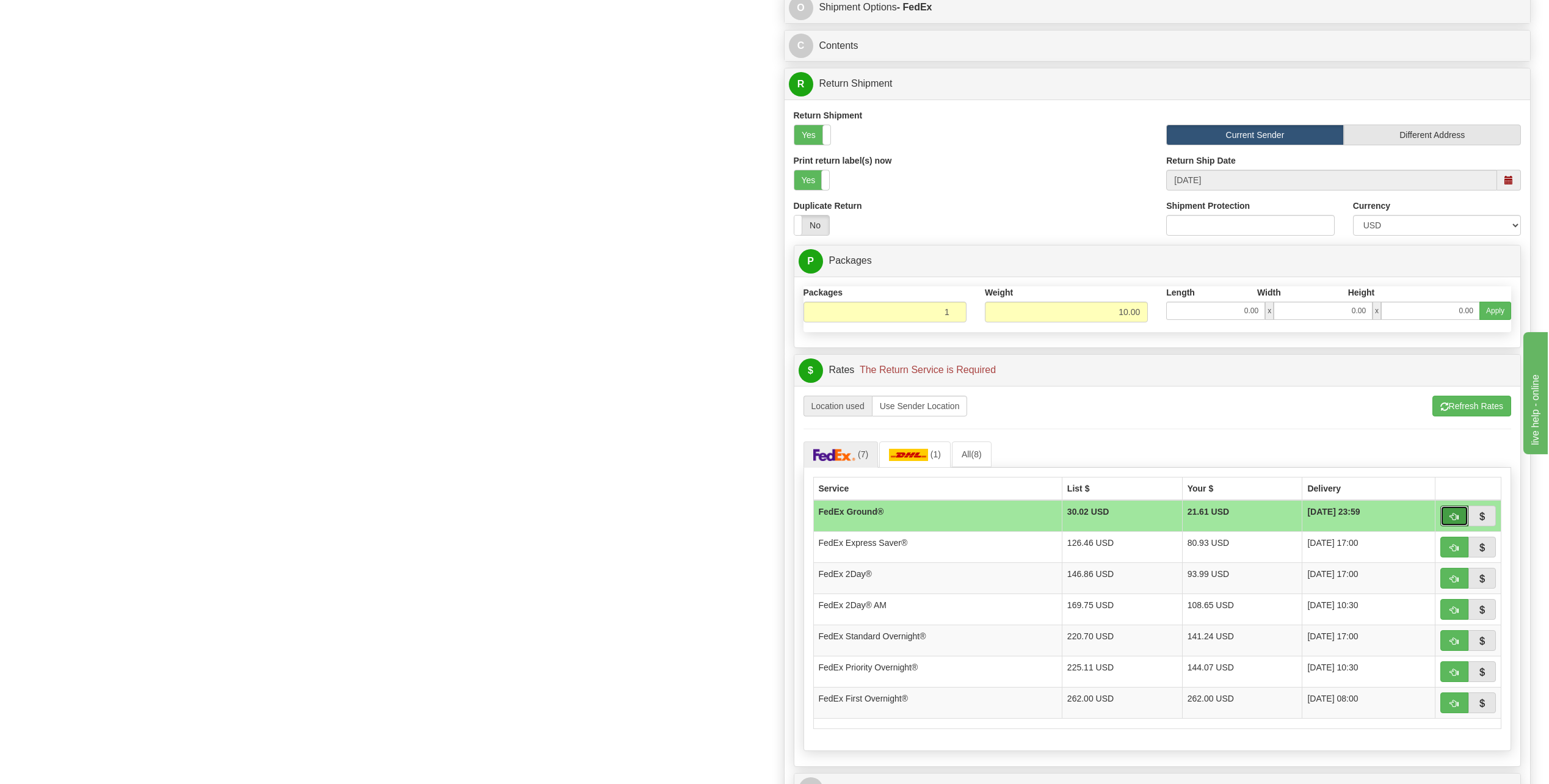
click at [1457, 520] on span "button" at bounding box center [1454, 517] width 9 height 8
type input "92"
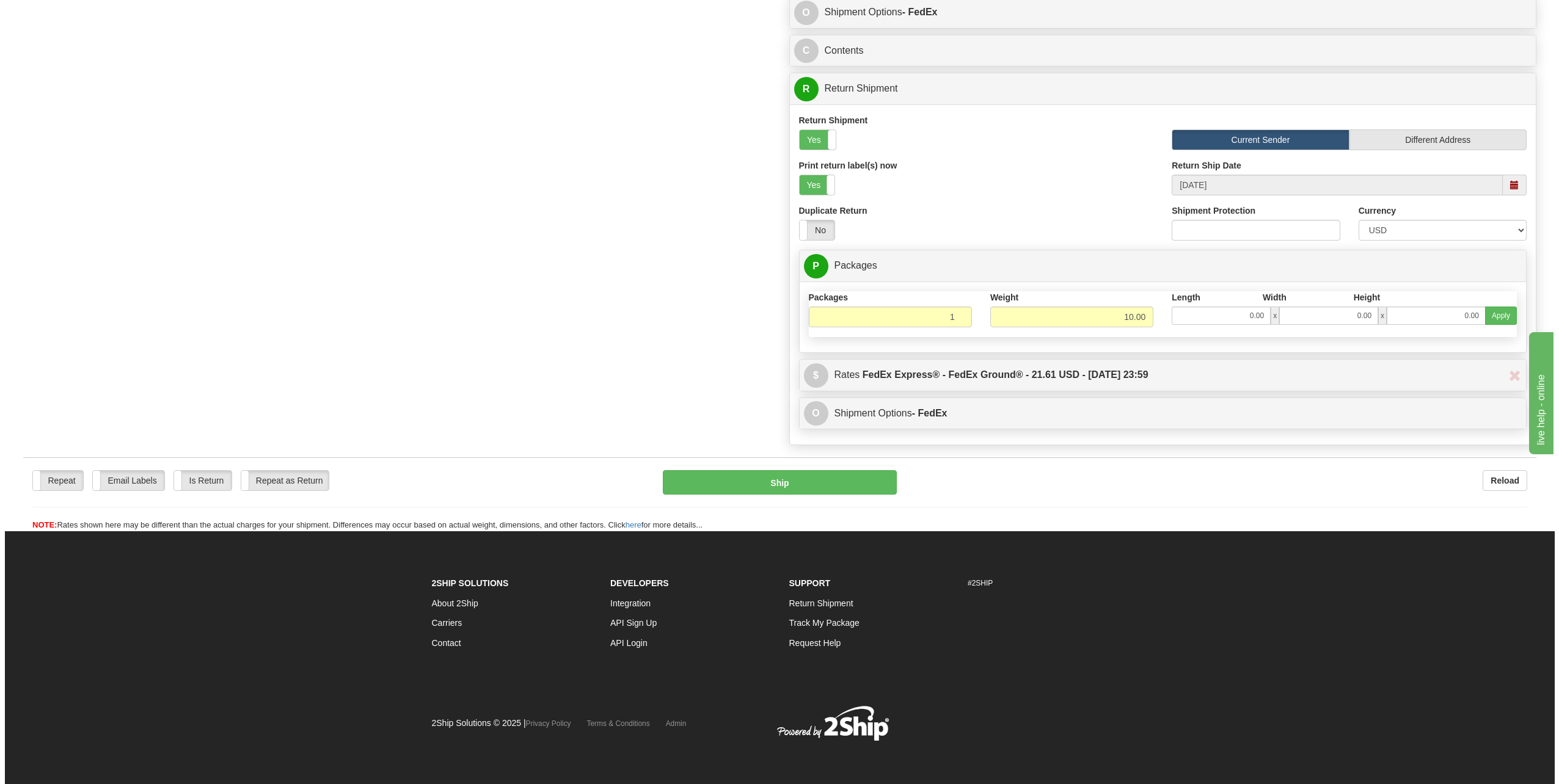
scroll to position [969, 0]
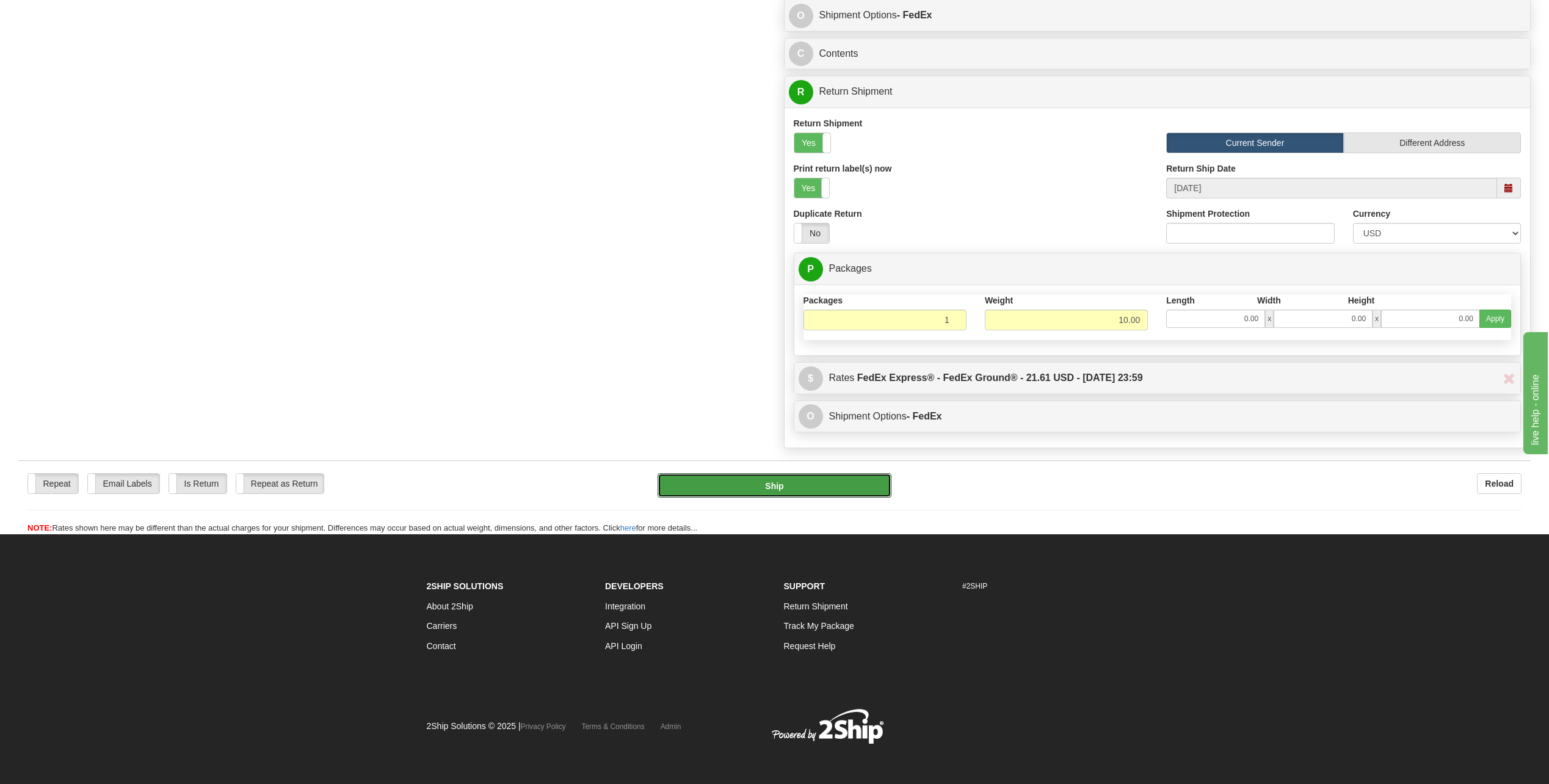
click at [833, 485] on button "Ship" at bounding box center [774, 485] width 234 height 25
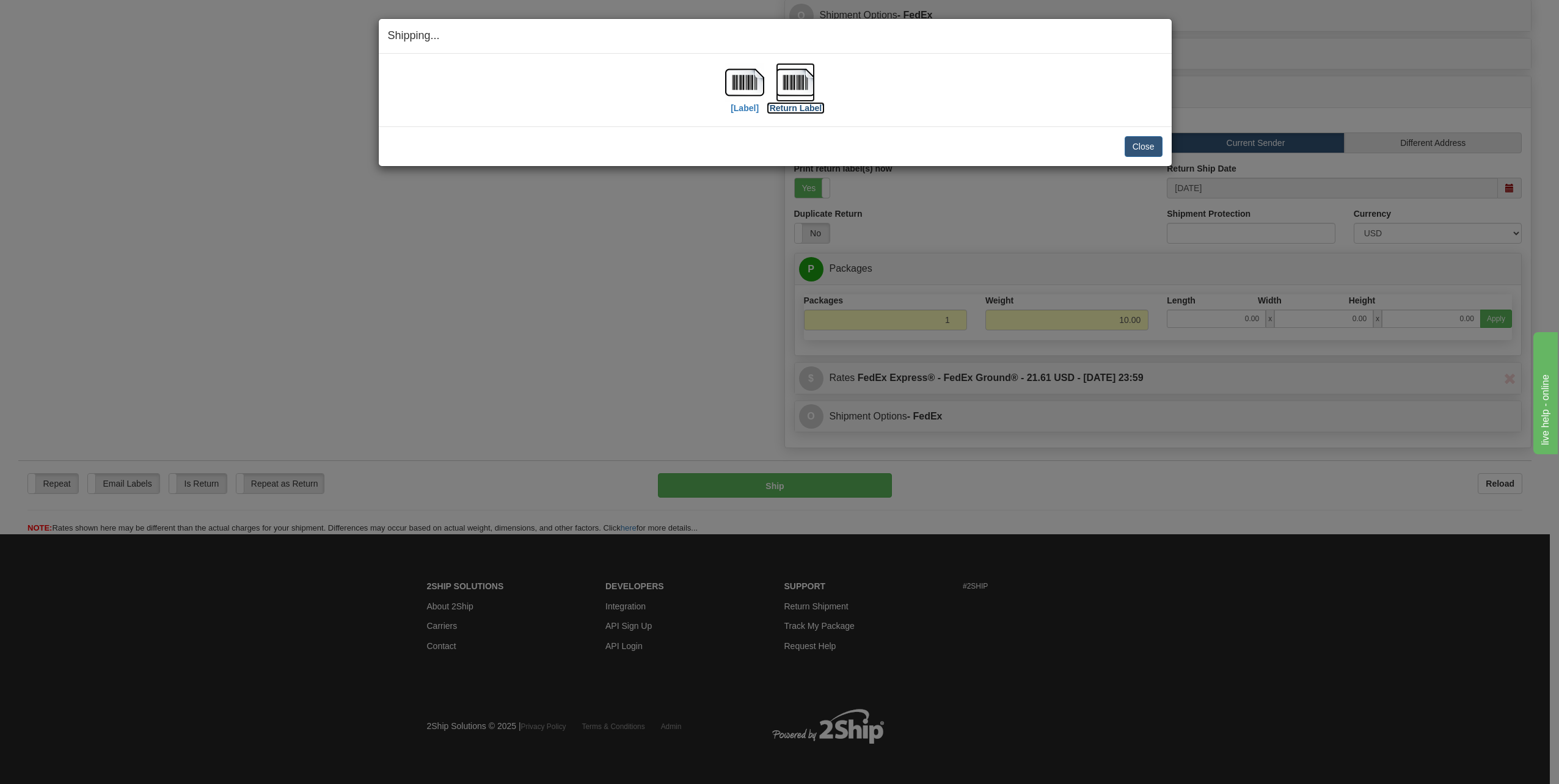
click at [785, 107] on label "[Return Label]" at bounding box center [795, 108] width 58 height 12
click at [750, 110] on label "[Label]" at bounding box center [744, 108] width 28 height 12
